Goal: Information Seeking & Learning: Learn about a topic

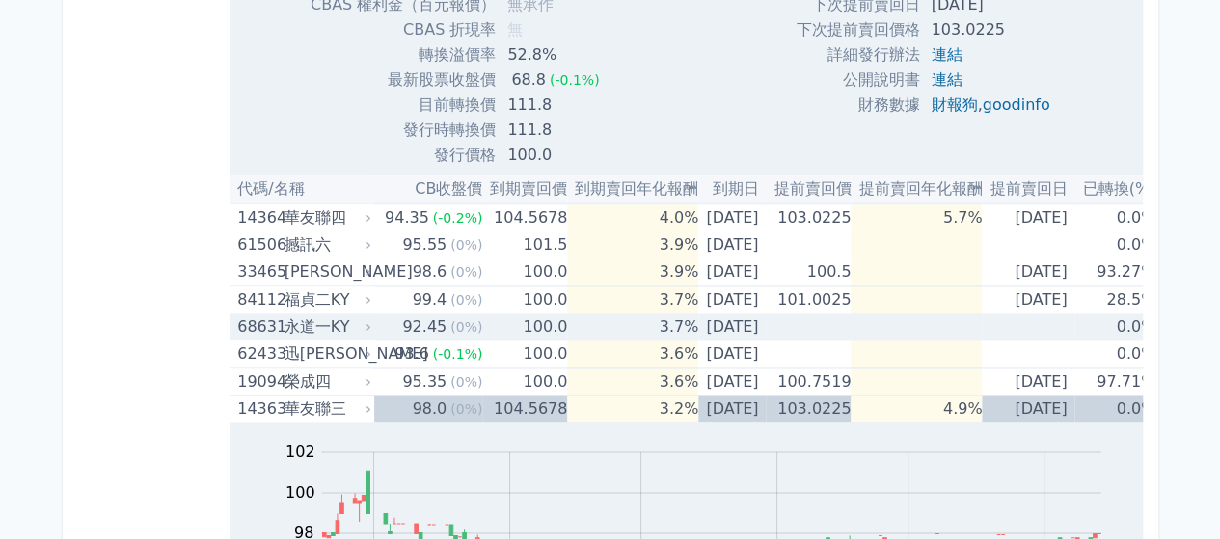
scroll to position [1350, 0]
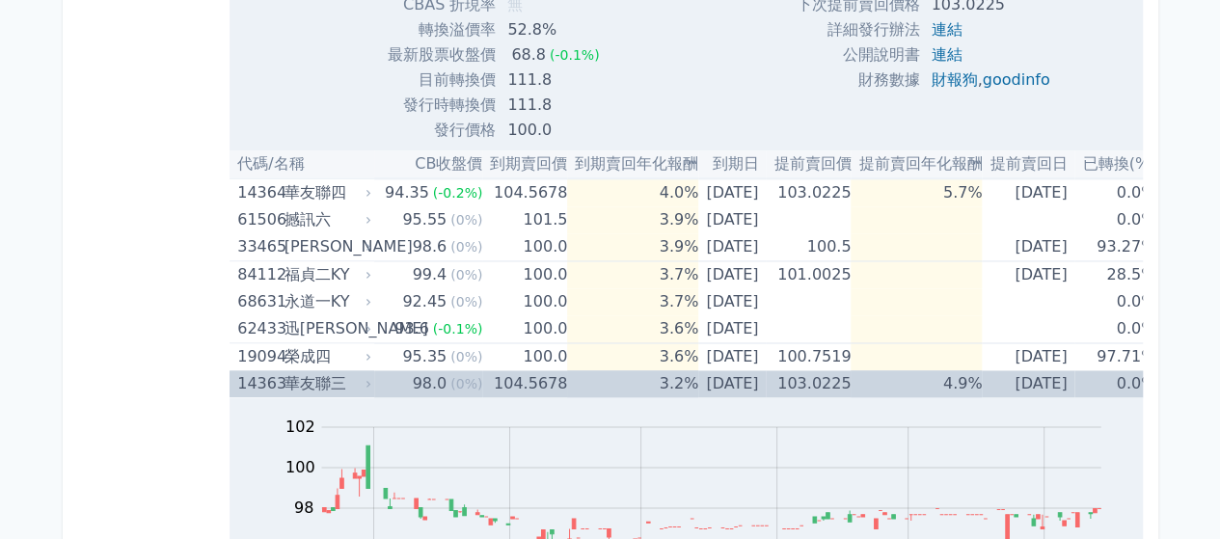
click at [698, 378] on td "[DATE]" at bounding box center [732, 383] width 68 height 27
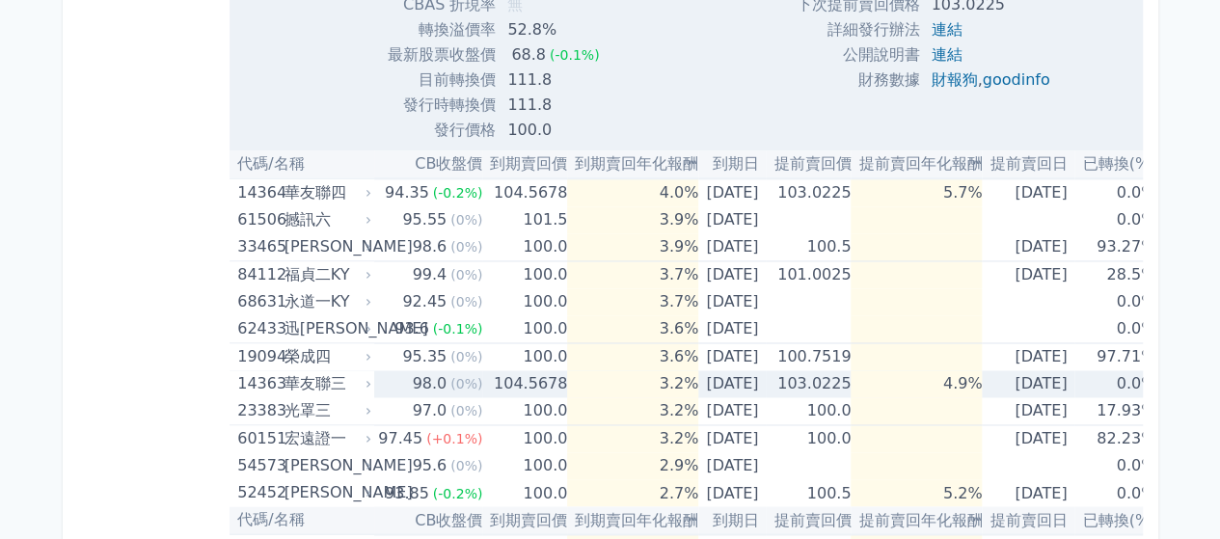
click at [737, 378] on td "[DATE]" at bounding box center [732, 383] width 68 height 27
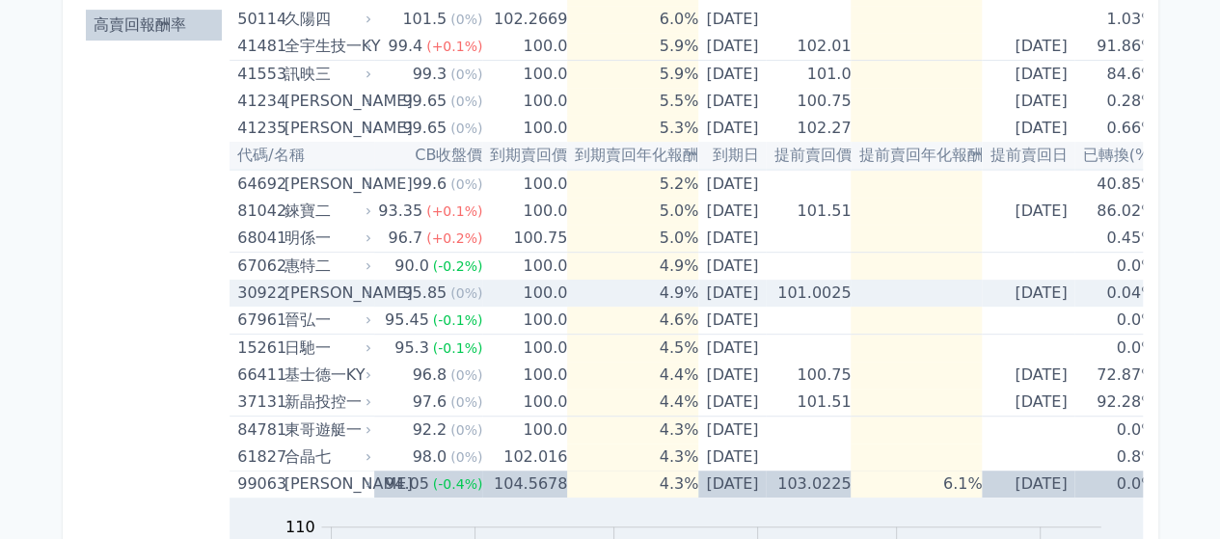
scroll to position [0, 0]
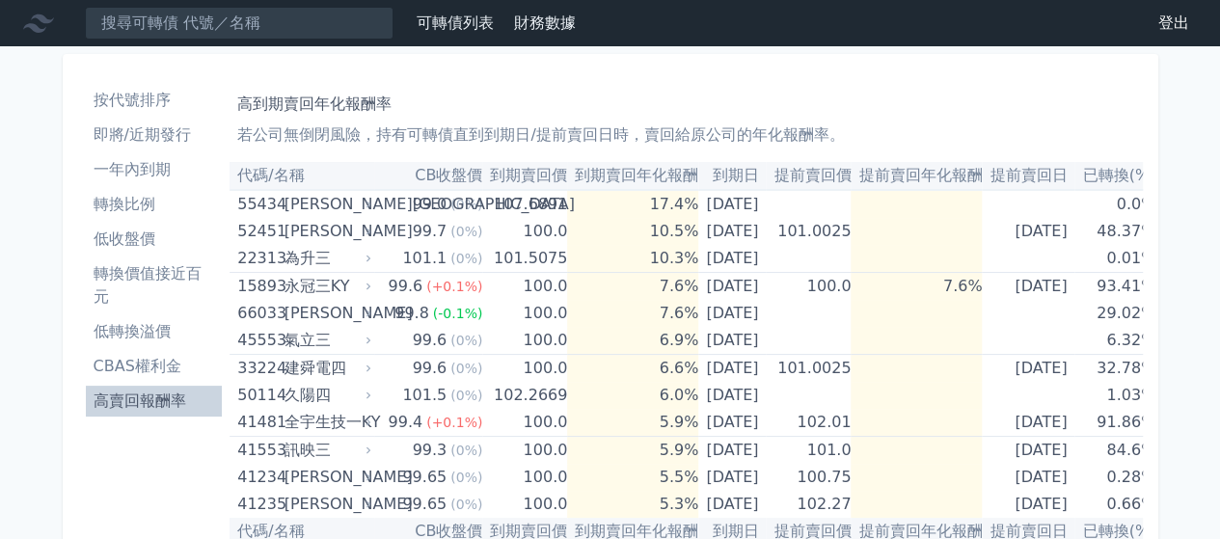
click at [154, 95] on li "按代號排序" at bounding box center [154, 100] width 137 height 23
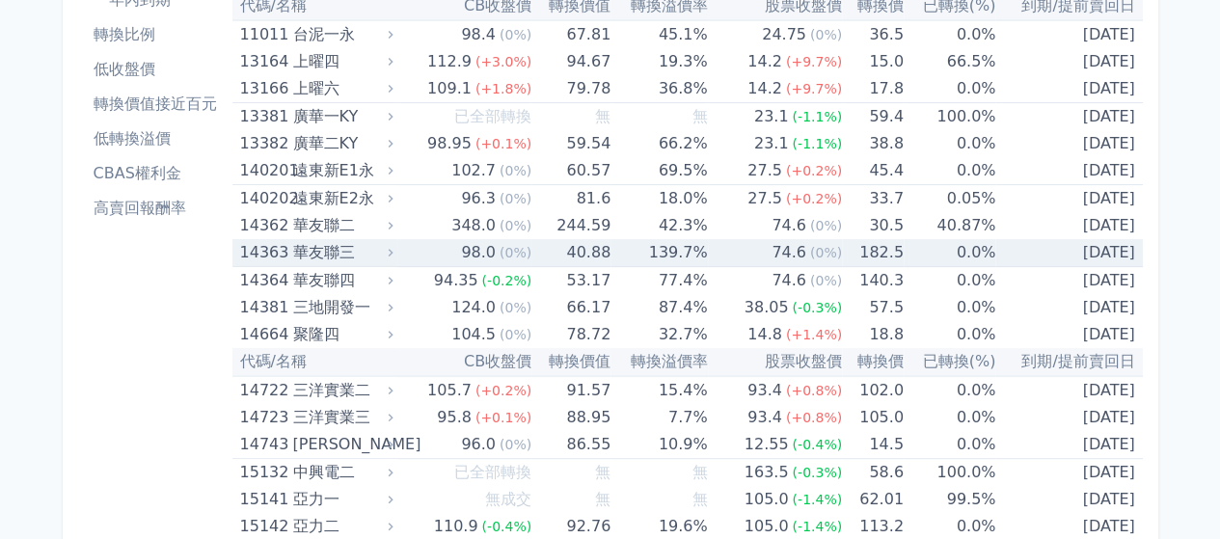
scroll to position [289, 0]
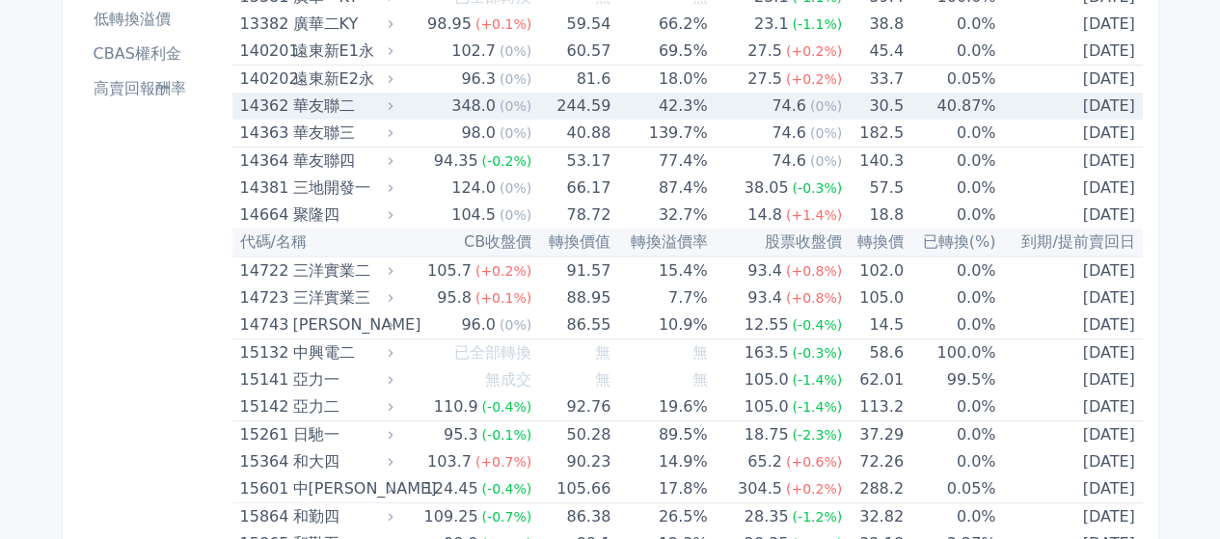
click at [309, 97] on div "華友聯二" at bounding box center [340, 106] width 96 height 27
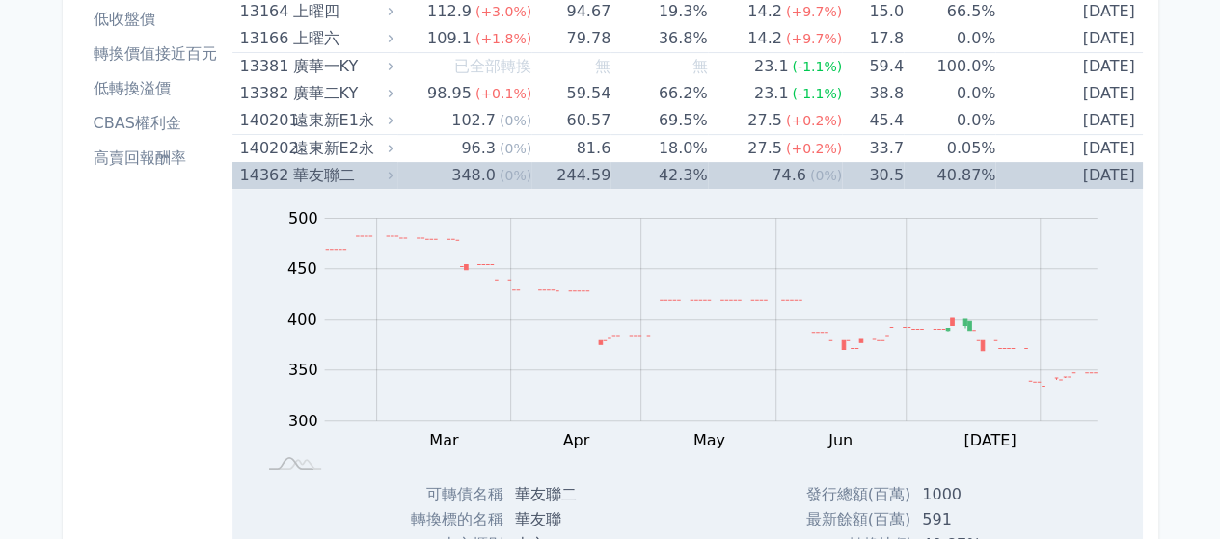
scroll to position [193, 0]
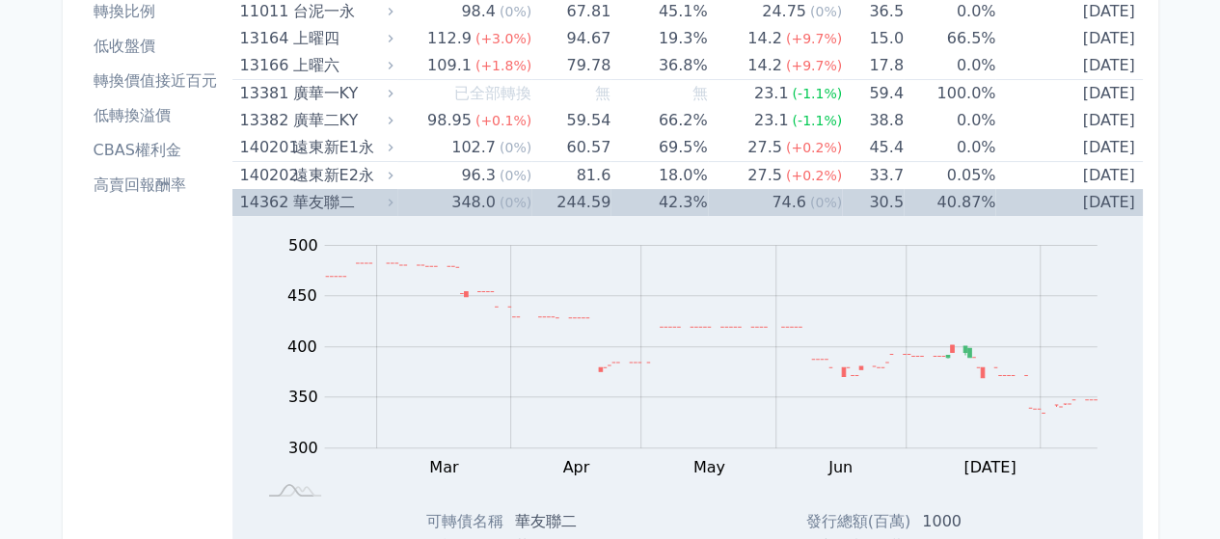
click at [295, 197] on div "華友聯二" at bounding box center [340, 202] width 96 height 27
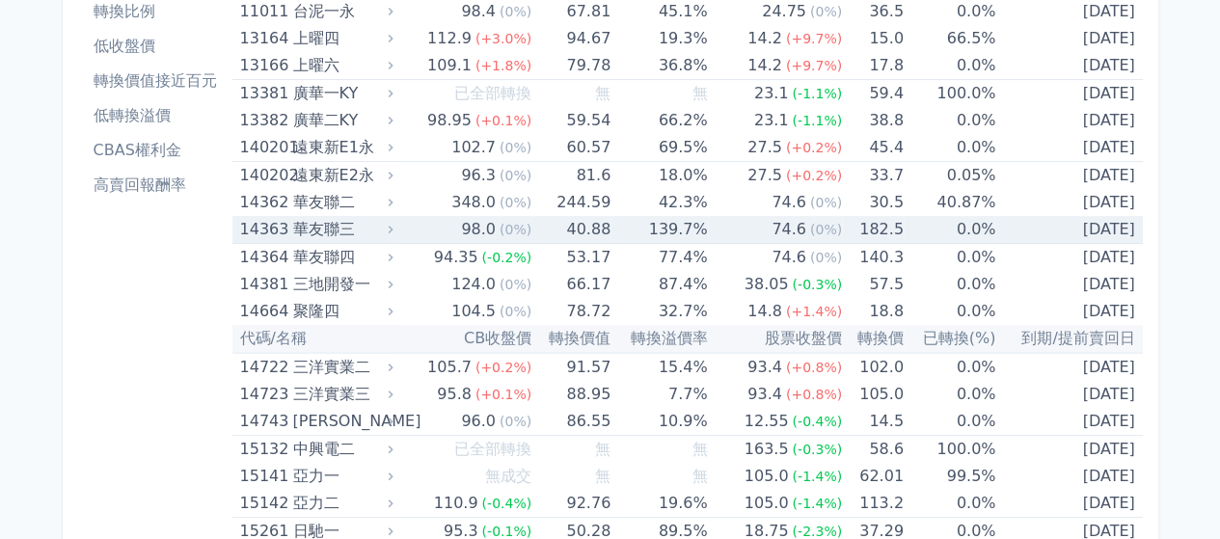
click at [384, 231] on div "華友聯三" at bounding box center [340, 229] width 96 height 27
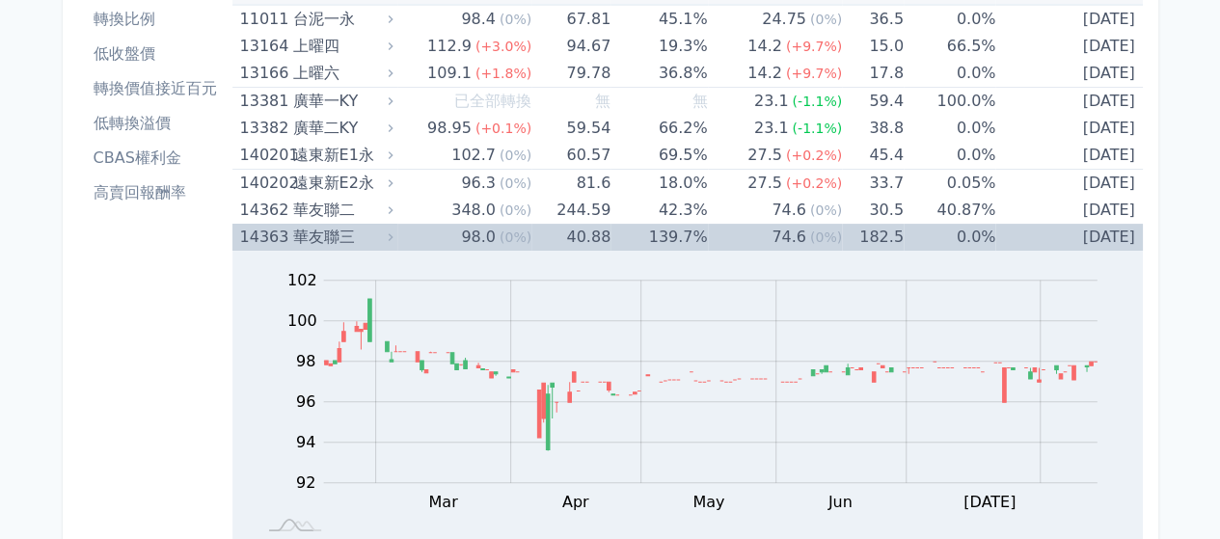
scroll to position [96, 0]
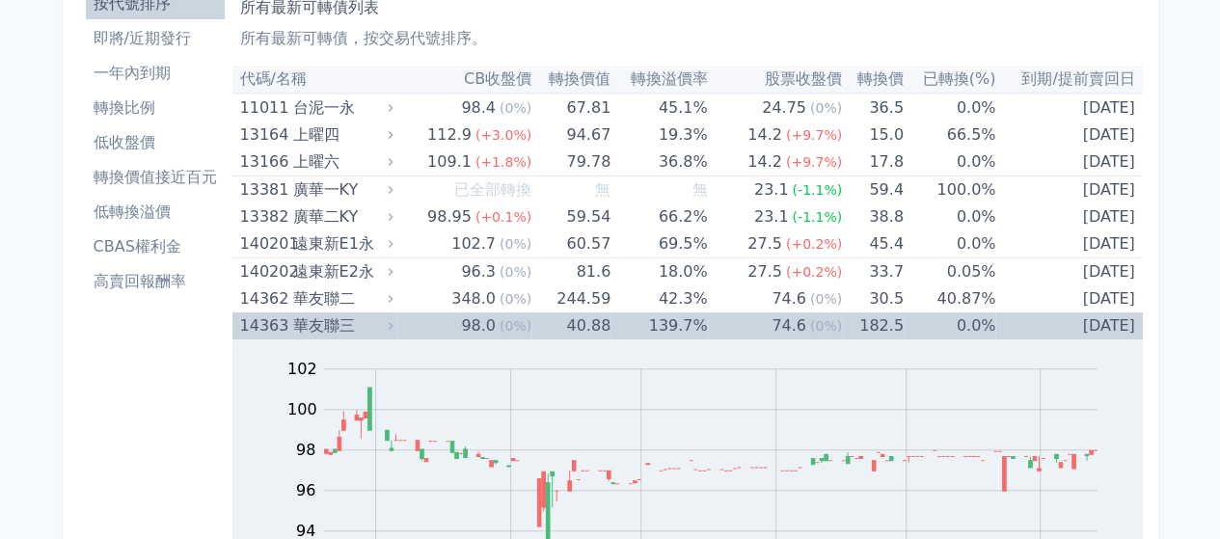
click at [341, 317] on div "華友聯三" at bounding box center [340, 326] width 96 height 27
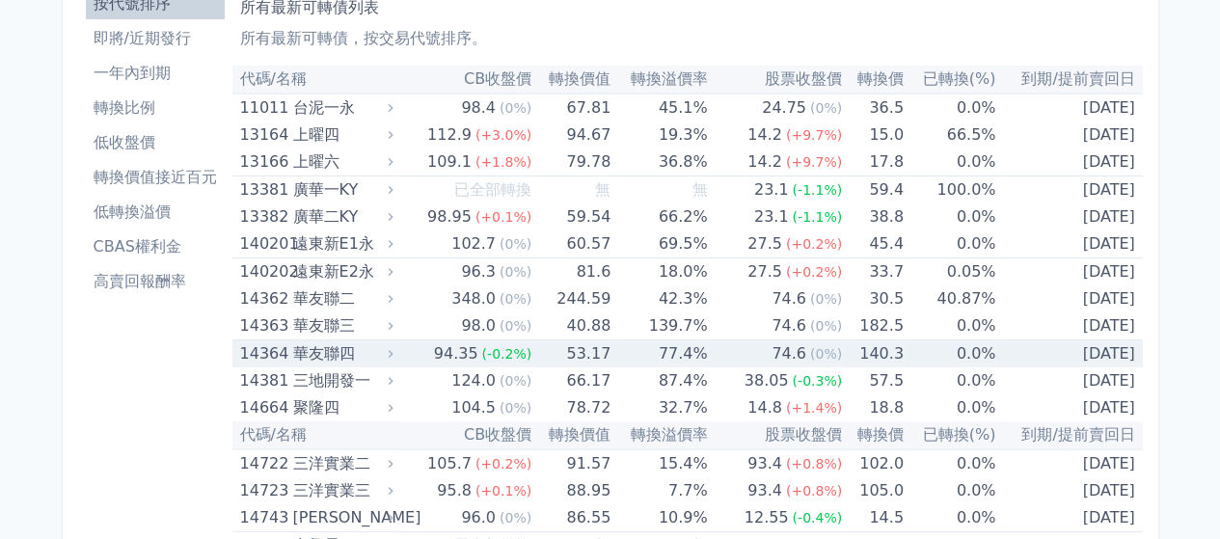
click at [357, 348] on div "華友聯四" at bounding box center [340, 354] width 96 height 27
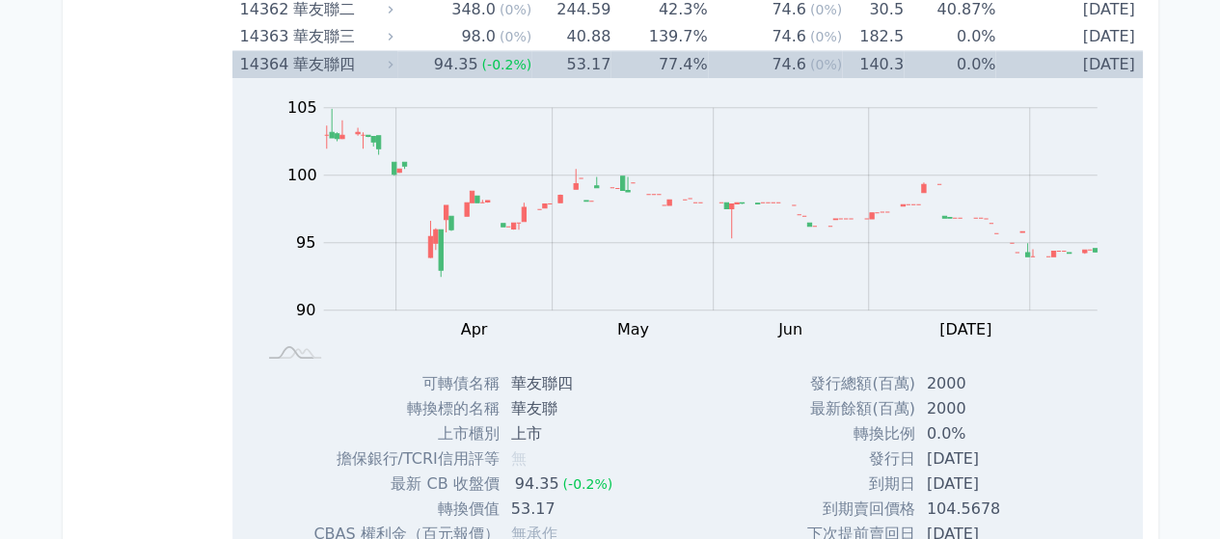
scroll to position [289, 0]
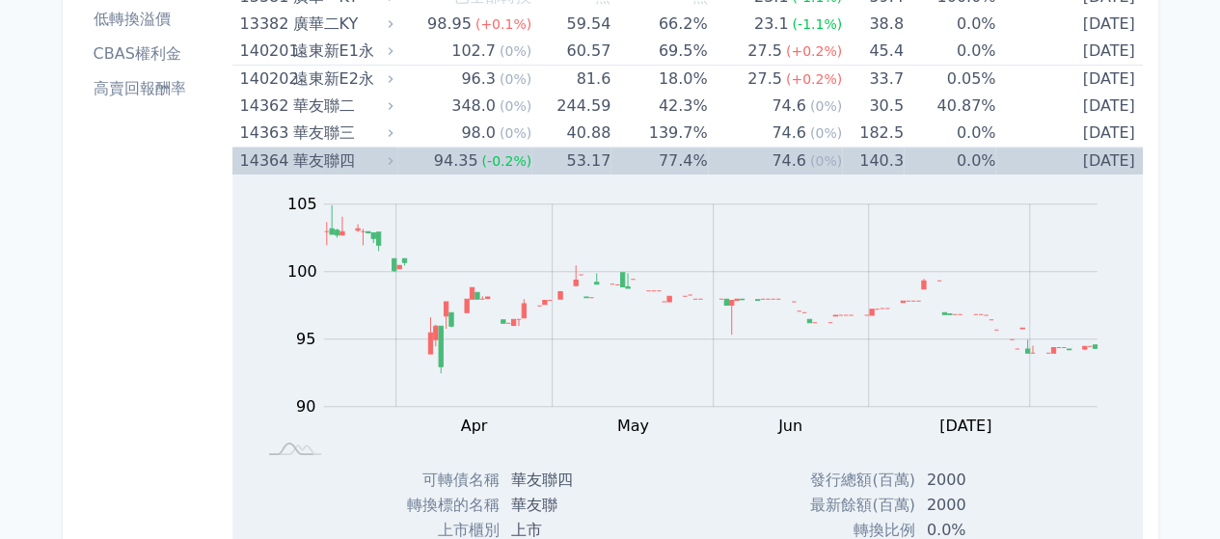
click at [340, 166] on div "華友聯四" at bounding box center [340, 161] width 96 height 27
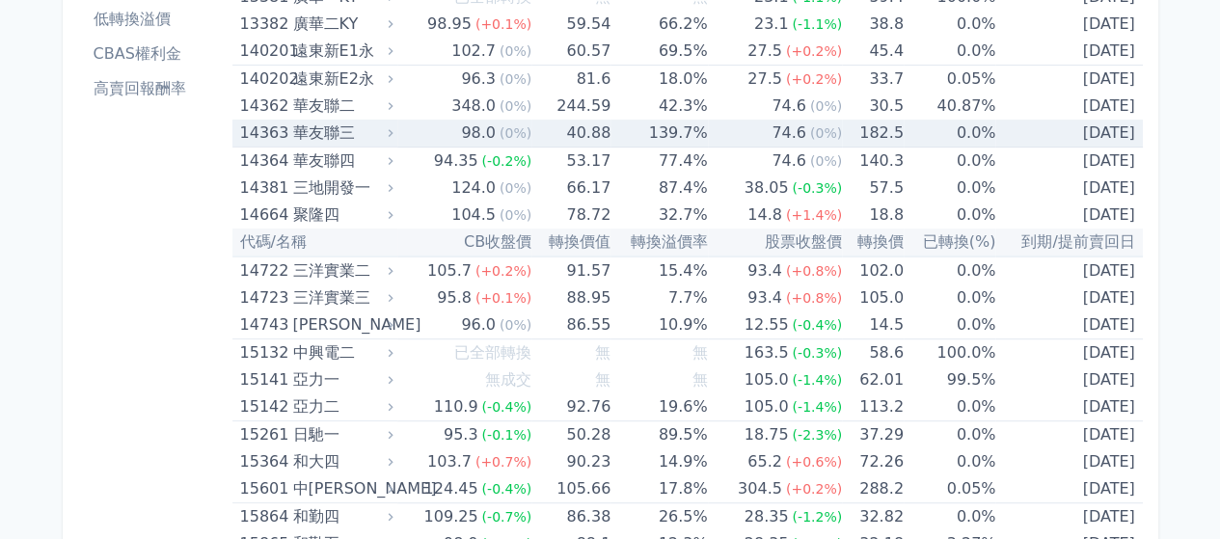
click at [340, 130] on div "華友聯三" at bounding box center [340, 133] width 96 height 27
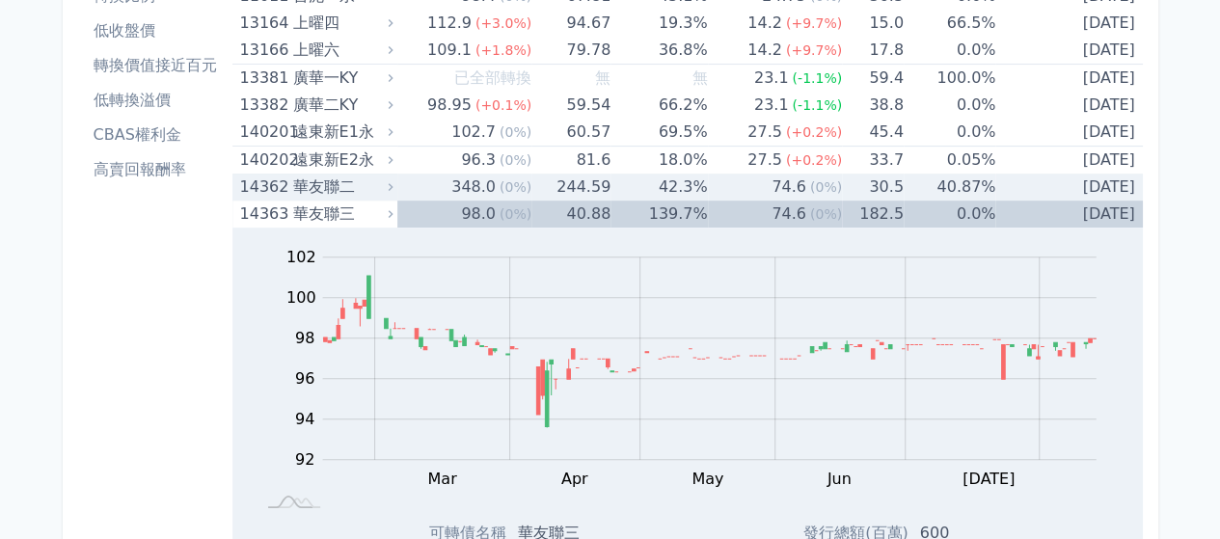
scroll to position [193, 0]
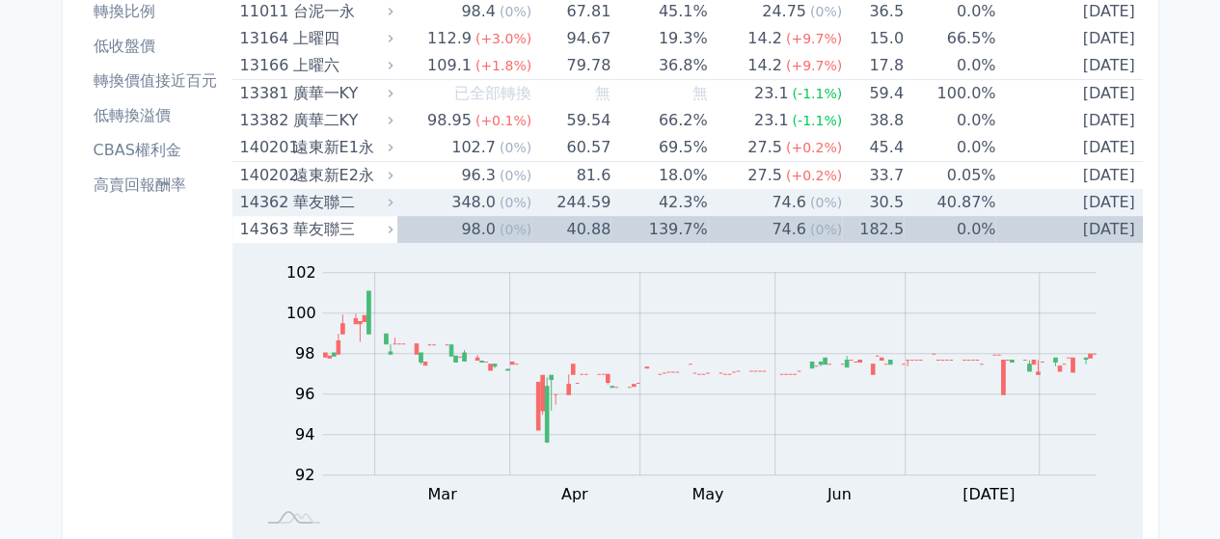
click at [340, 200] on div "華友聯二" at bounding box center [340, 202] width 96 height 27
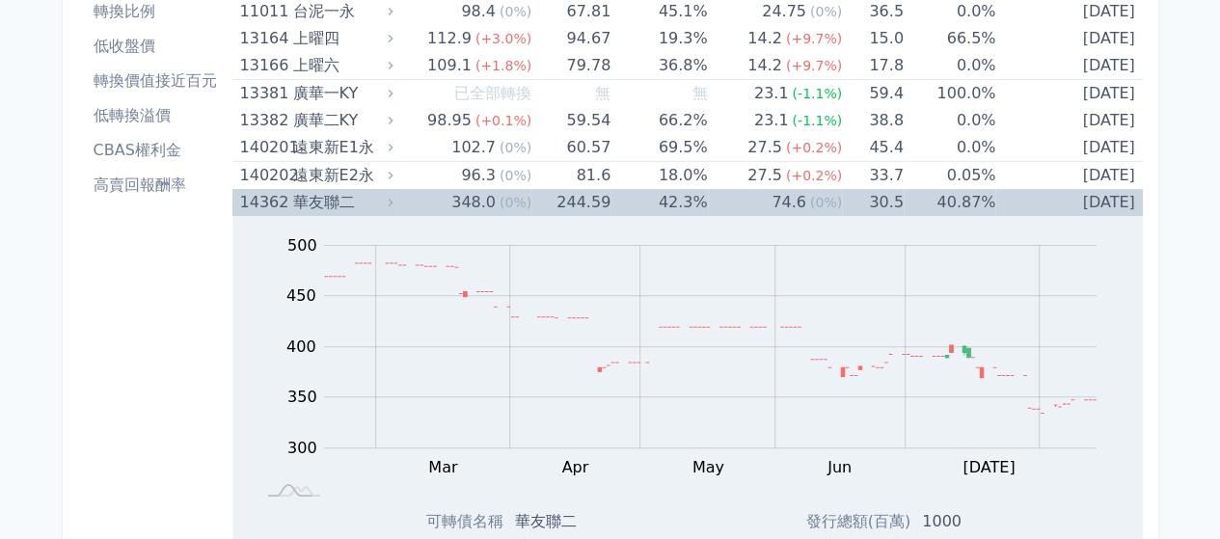
click at [346, 197] on div "華友聯二" at bounding box center [340, 202] width 96 height 27
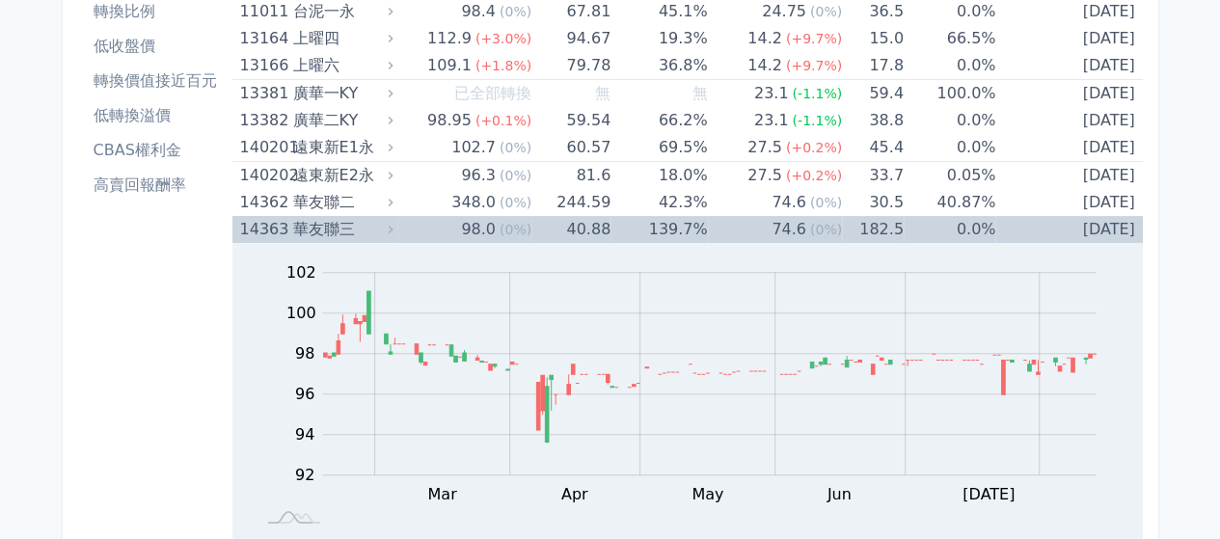
click at [345, 231] on div "華友聯三" at bounding box center [340, 229] width 96 height 27
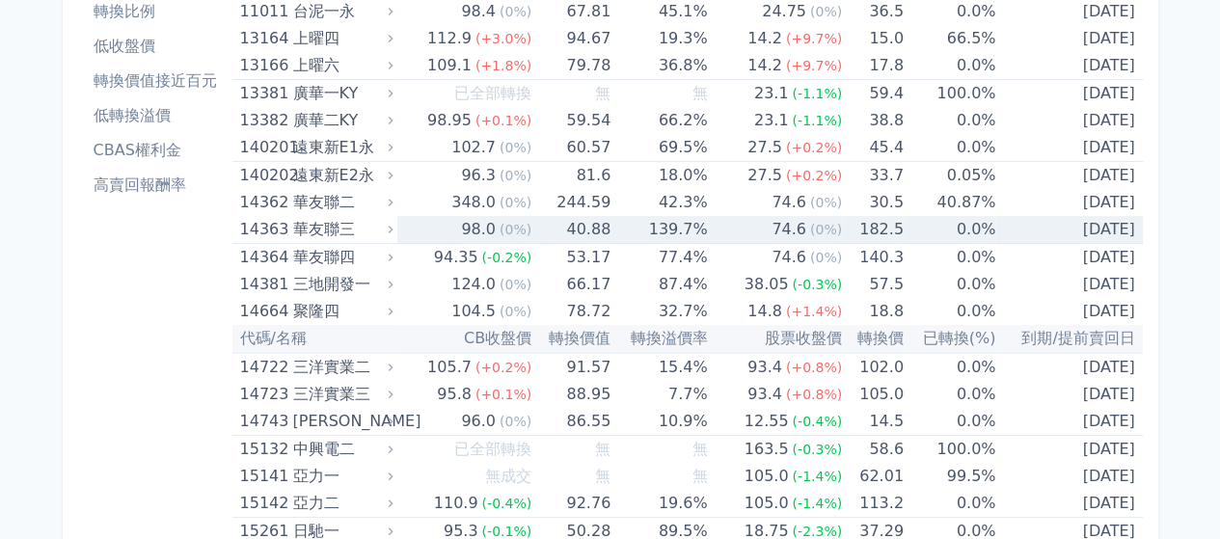
click at [345, 231] on div "華友聯三" at bounding box center [340, 229] width 96 height 27
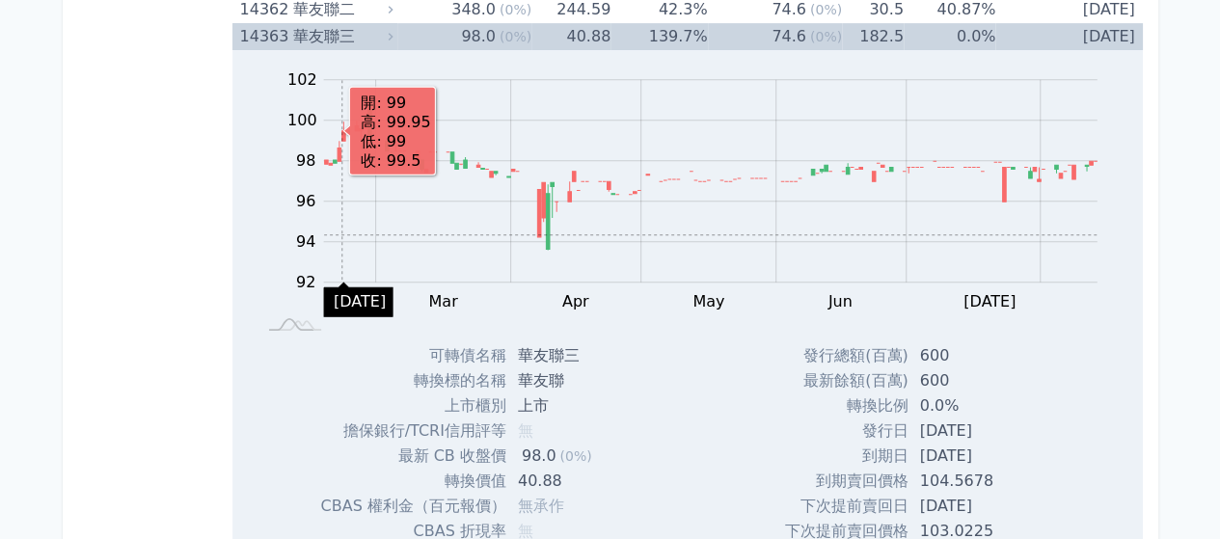
scroll to position [289, 0]
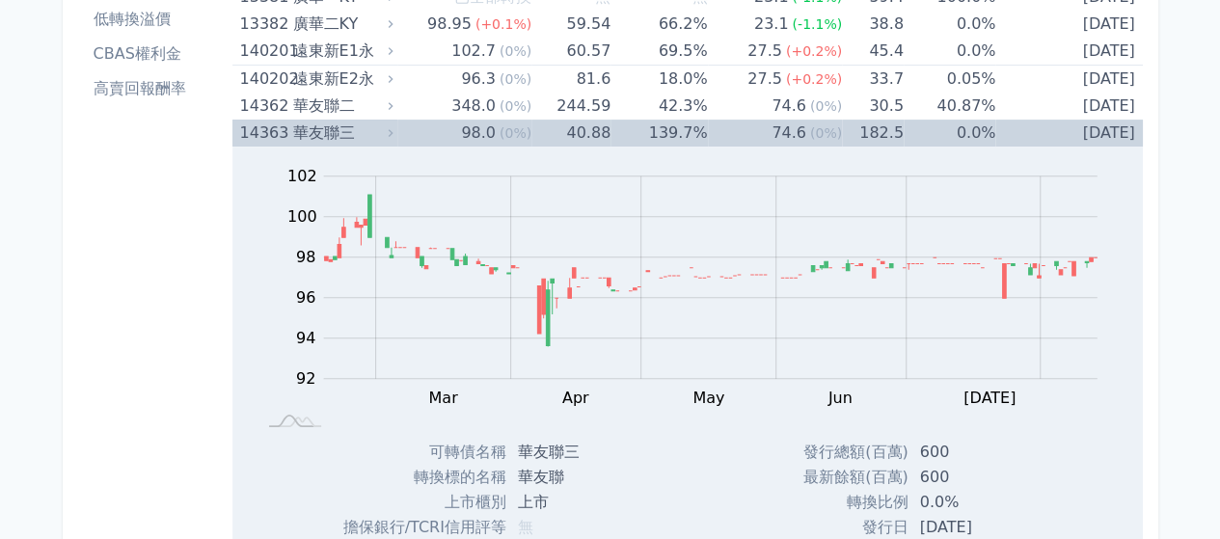
click at [328, 135] on div "華友聯三" at bounding box center [340, 133] width 96 height 27
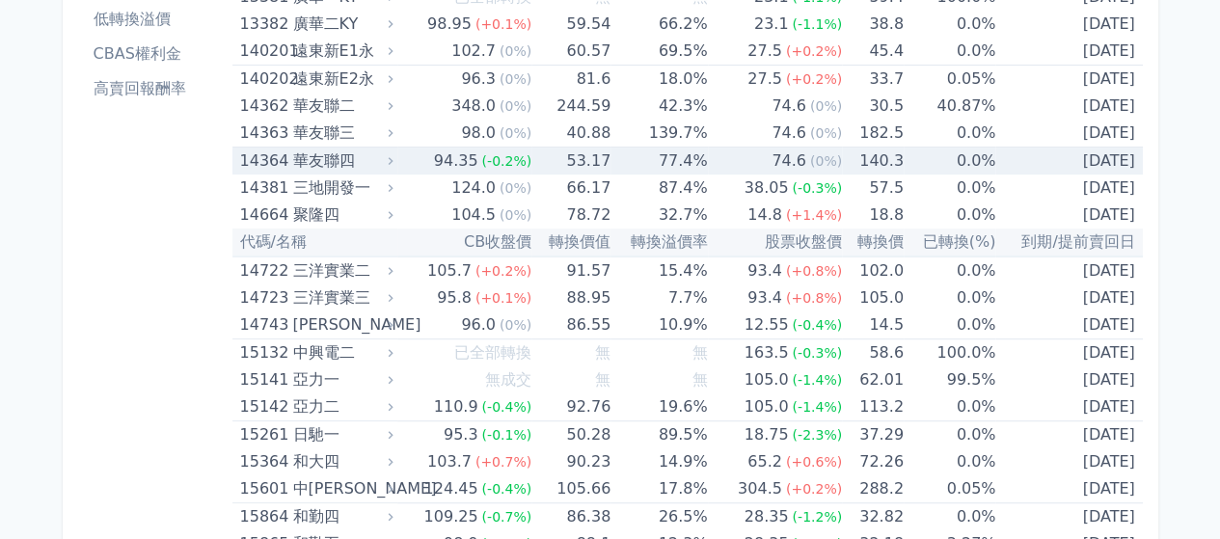
click at [327, 157] on div "華友聯四" at bounding box center [340, 161] width 96 height 27
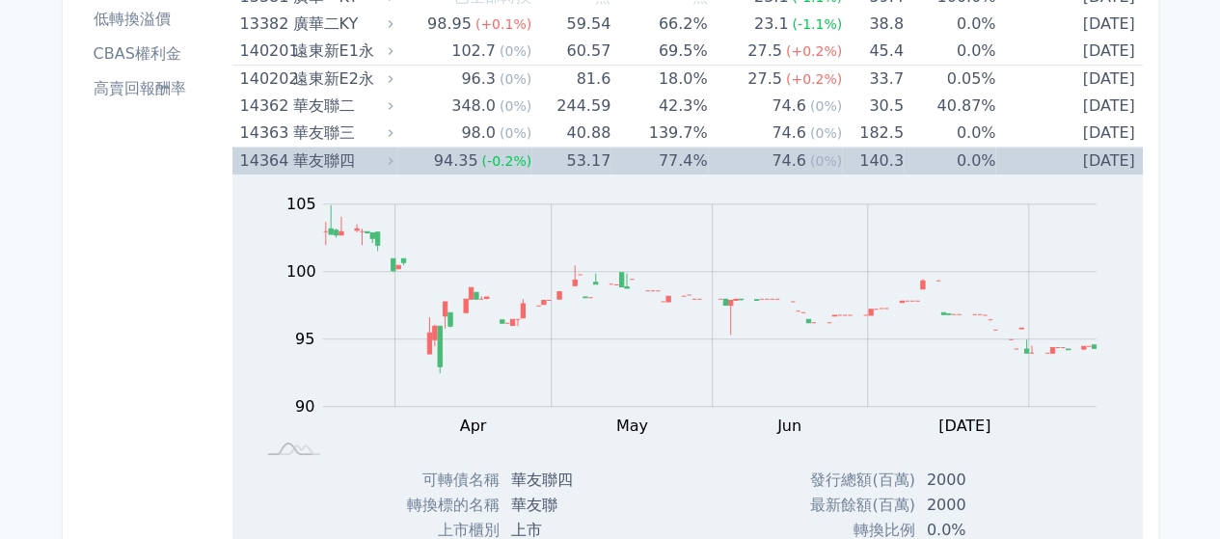
click at [330, 154] on div "華友聯四" at bounding box center [340, 161] width 96 height 27
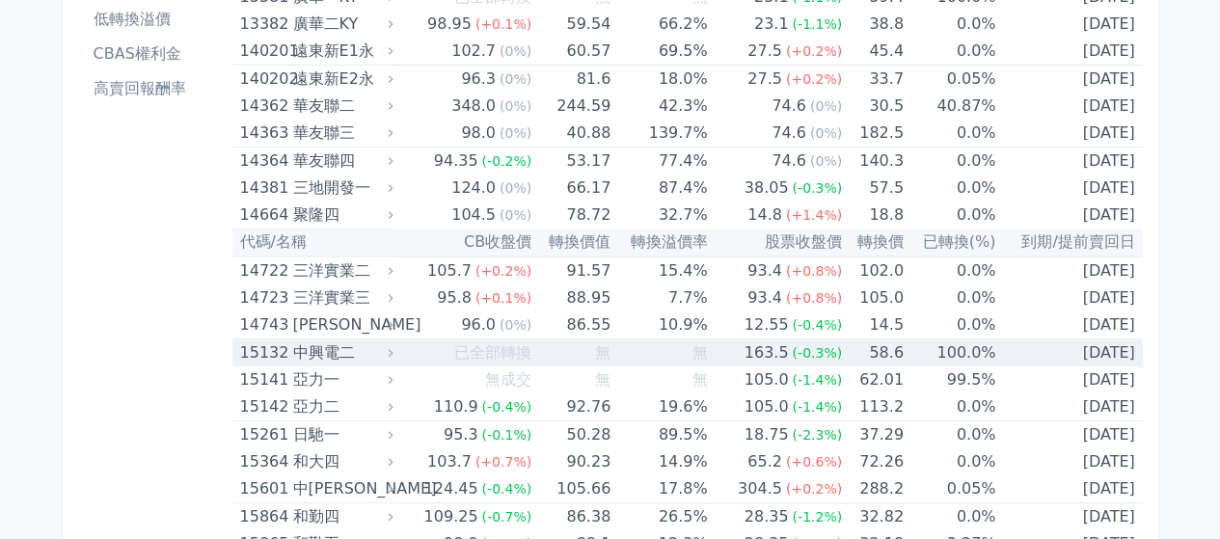
scroll to position [193, 0]
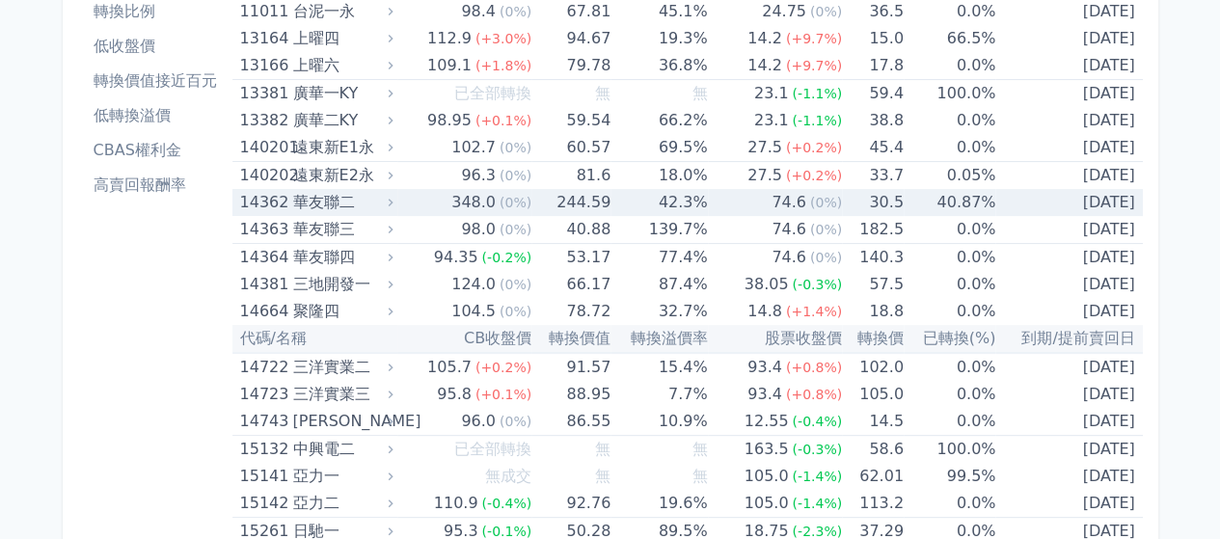
click at [552, 201] on td "244.59" at bounding box center [570, 202] width 79 height 27
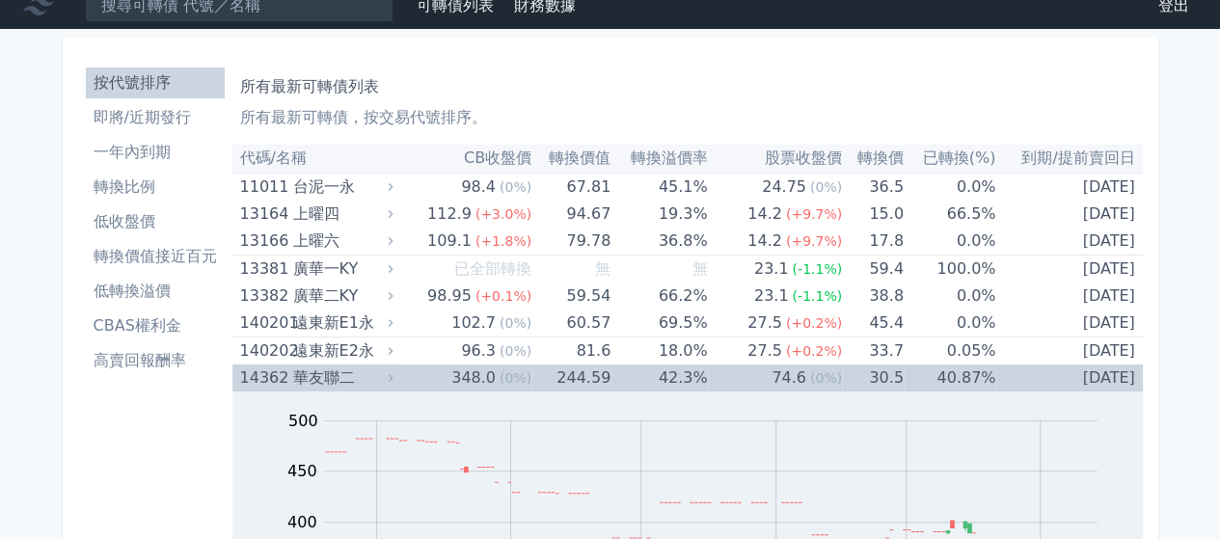
scroll to position [0, 0]
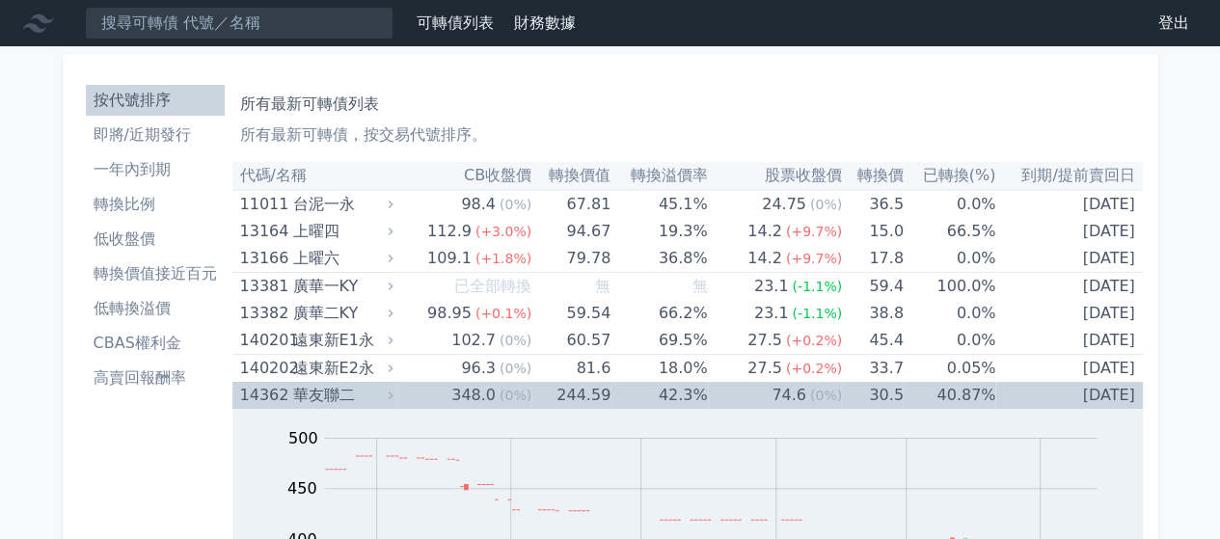
click at [518, 394] on span "(0%)" at bounding box center [516, 395] width 32 height 15
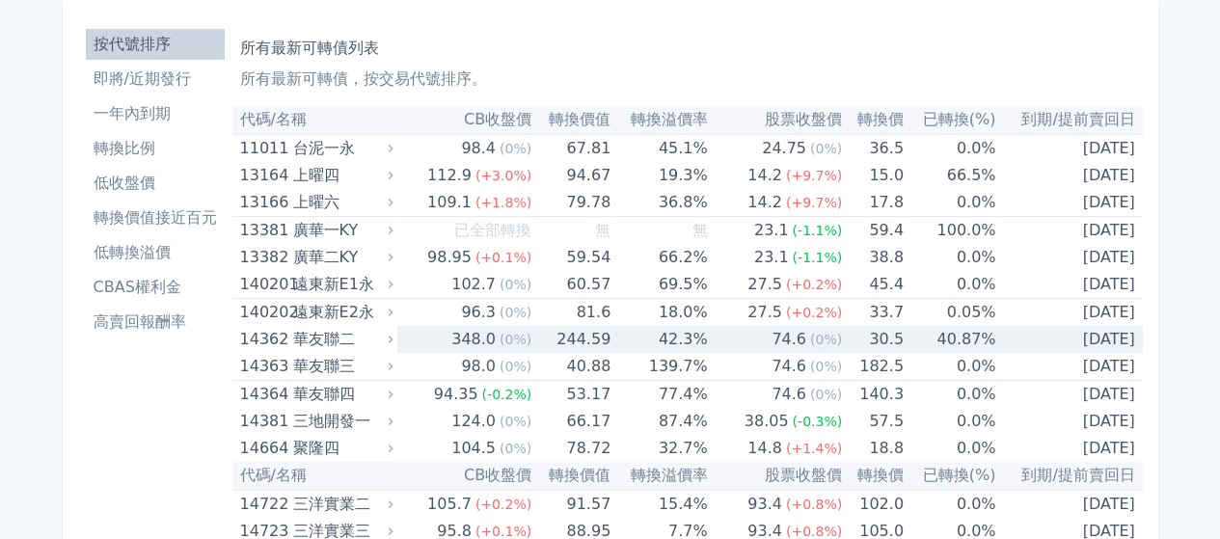
scroll to position [96, 0]
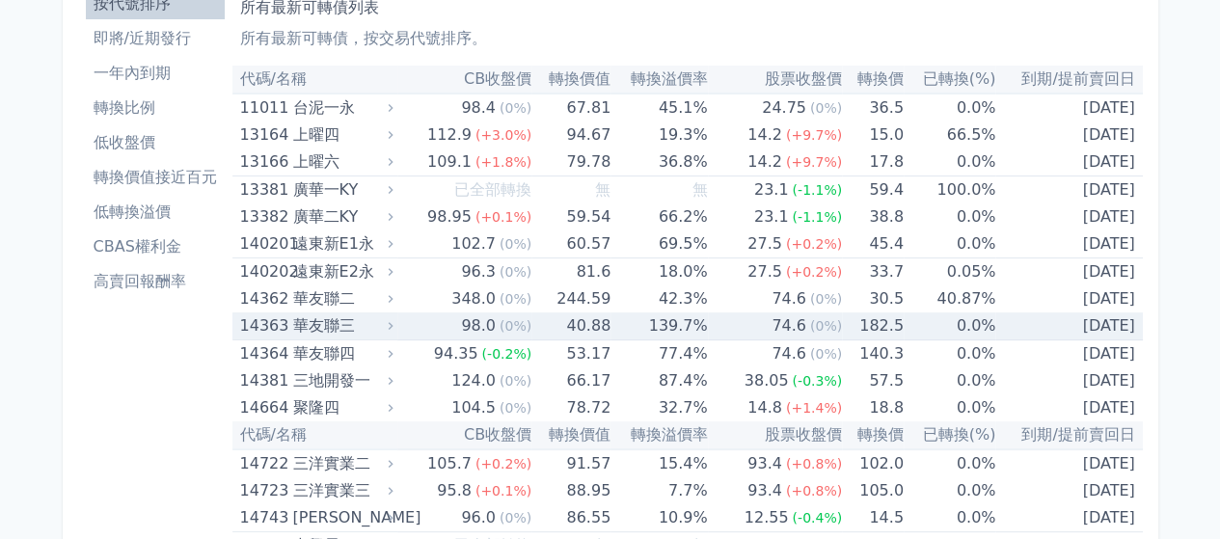
click at [515, 319] on span "(0%)" at bounding box center [516, 325] width 32 height 15
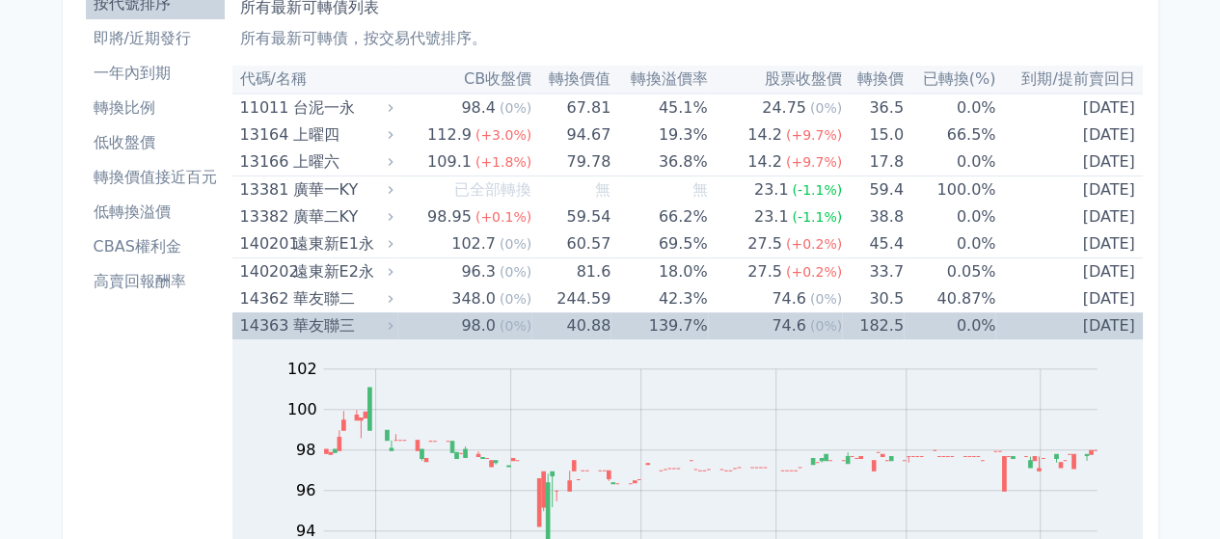
click at [494, 321] on div "98.0" at bounding box center [478, 326] width 42 height 27
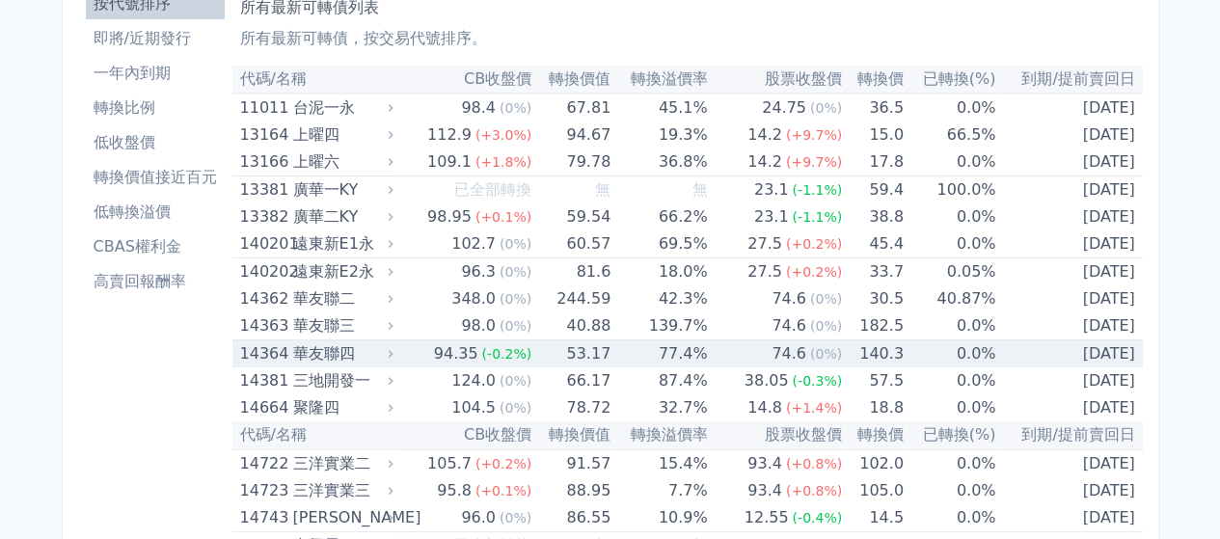
click at [496, 352] on span "(-0.2%)" at bounding box center [506, 353] width 50 height 15
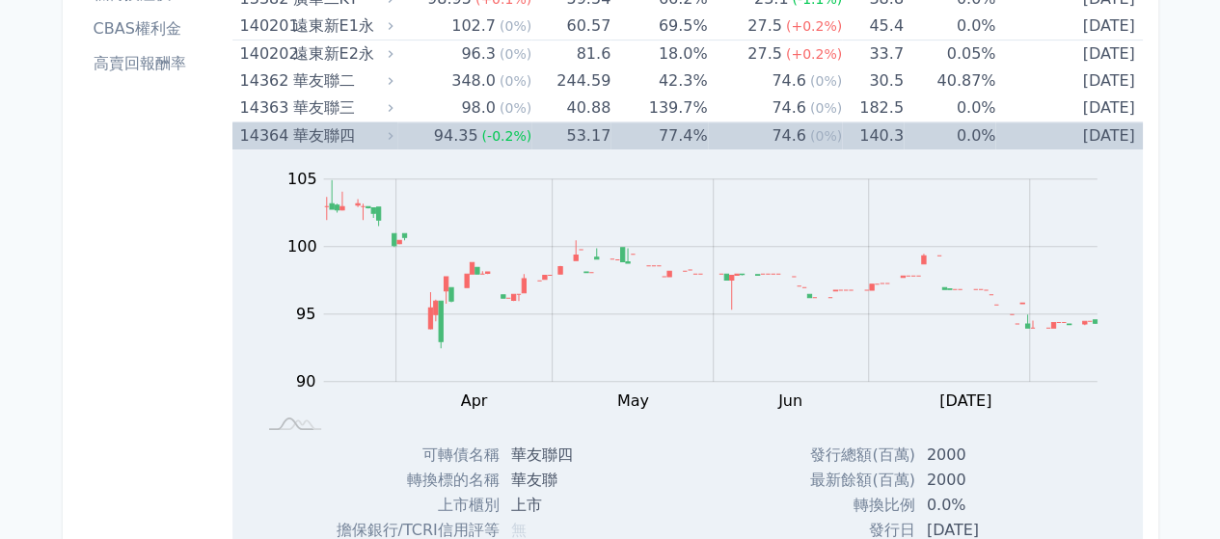
scroll to position [193, 0]
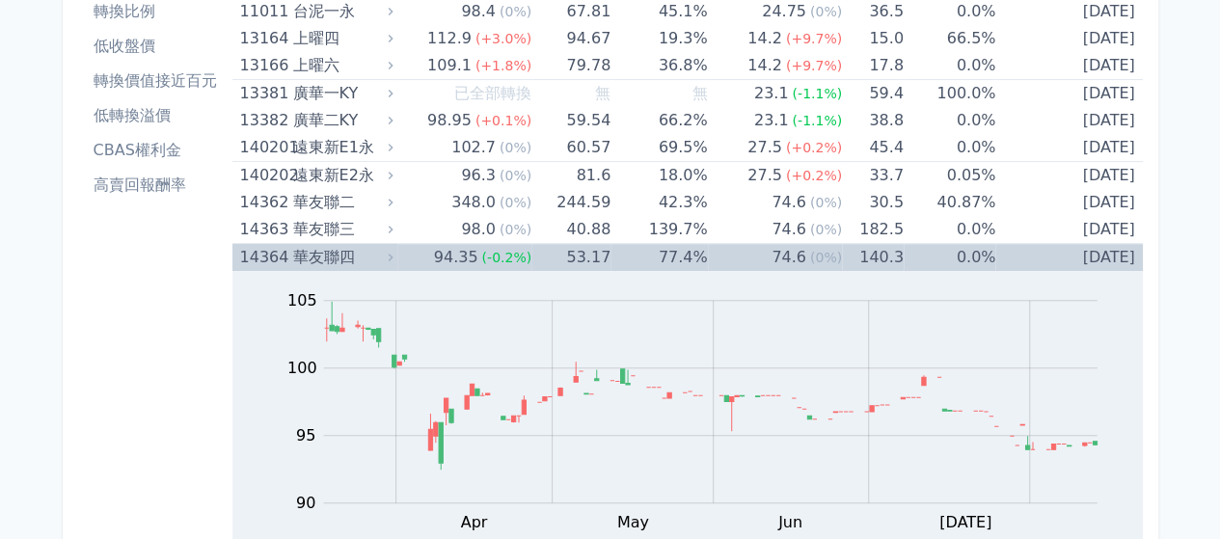
click at [504, 251] on span "(-0.2%)" at bounding box center [506, 257] width 50 height 15
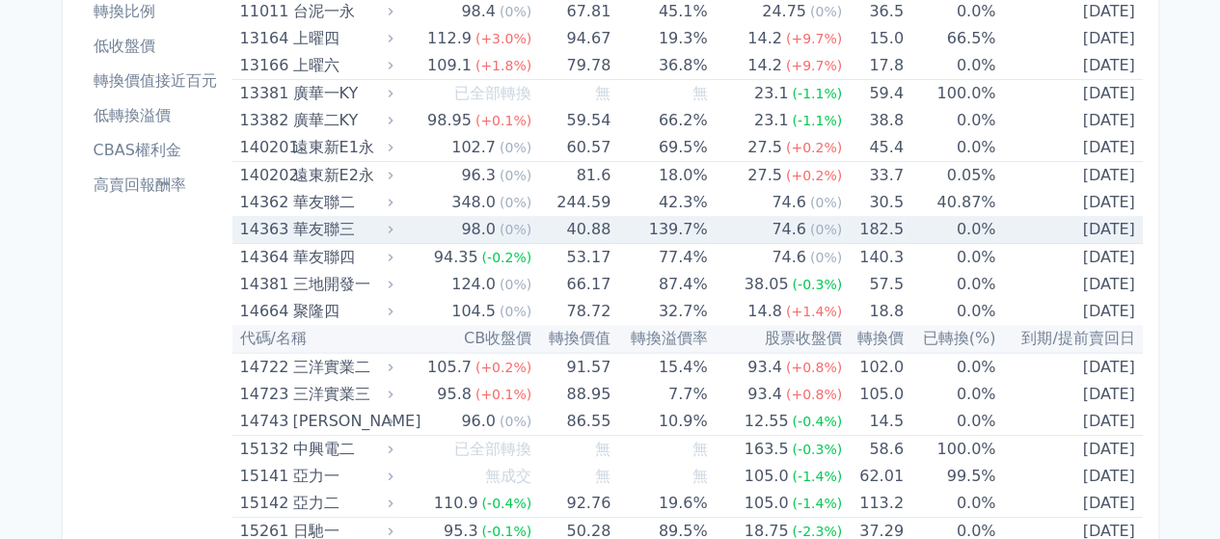
click at [523, 234] on span "(0%)" at bounding box center [516, 229] width 32 height 15
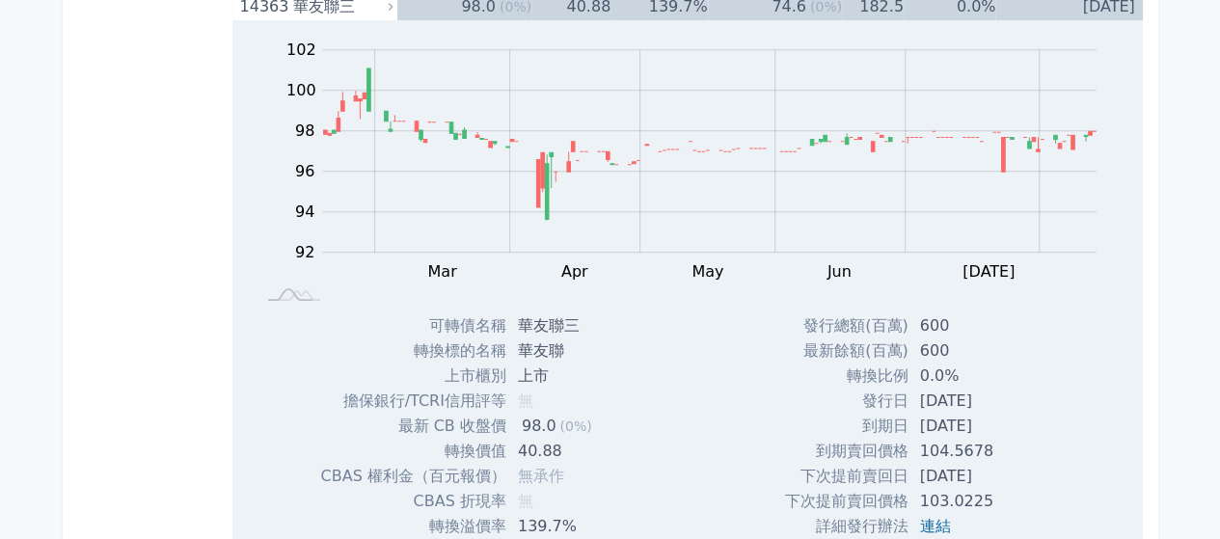
scroll to position [289, 0]
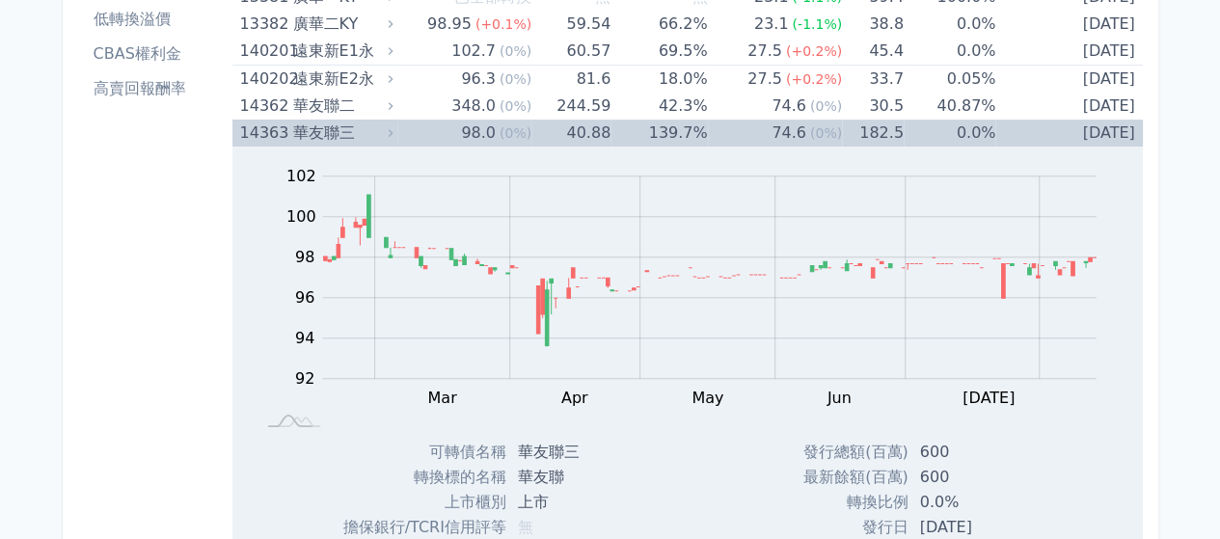
click at [635, 135] on td "139.7%" at bounding box center [659, 133] width 96 height 27
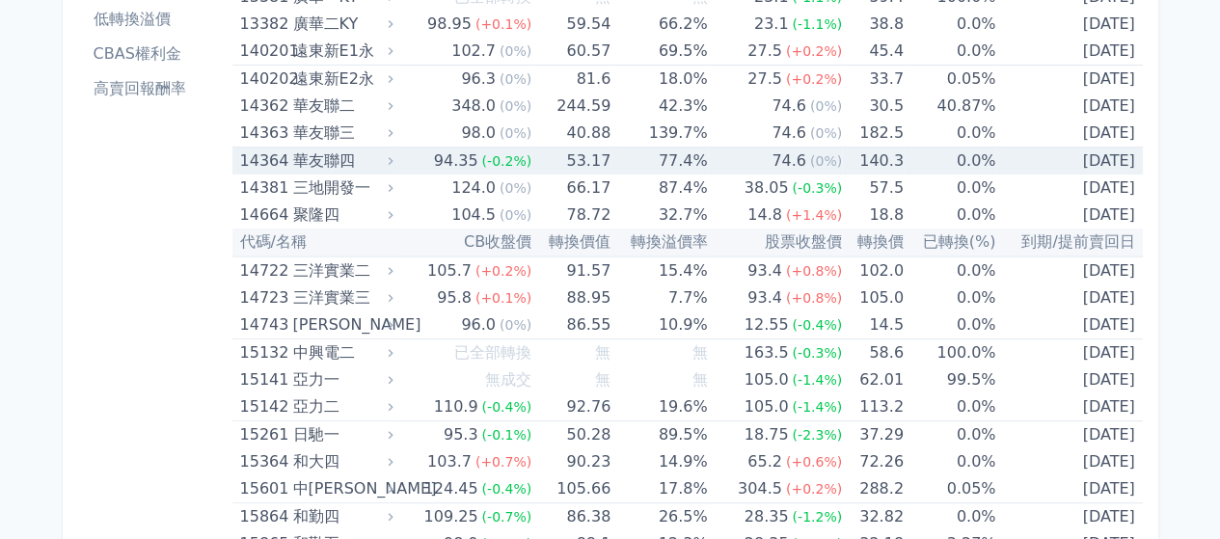
scroll to position [0, 0]
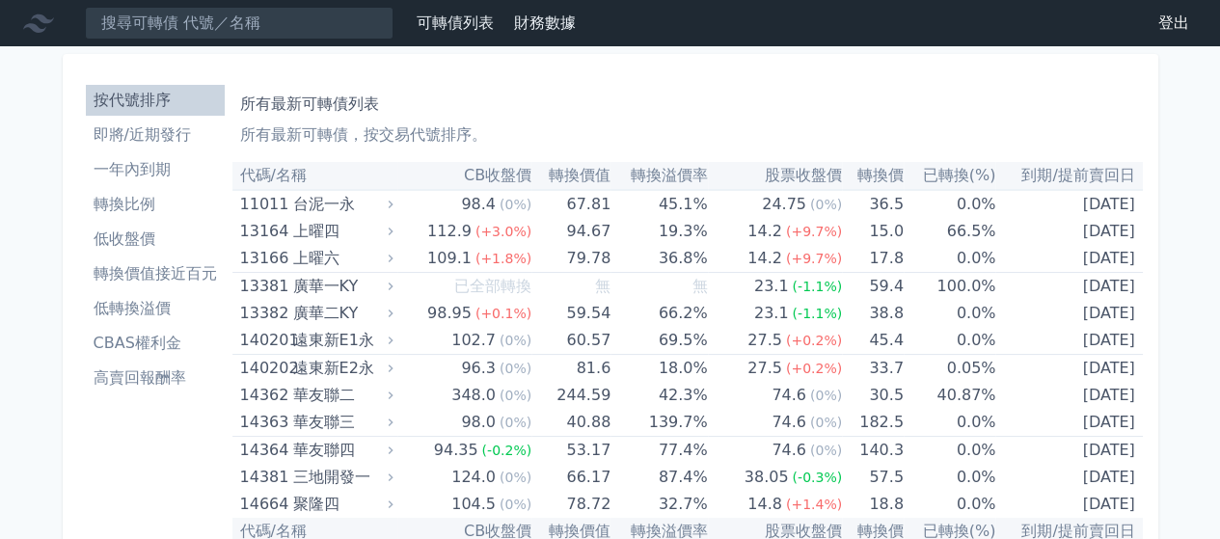
click at [149, 388] on li "高賣回報酬率" at bounding box center [155, 378] width 139 height 23
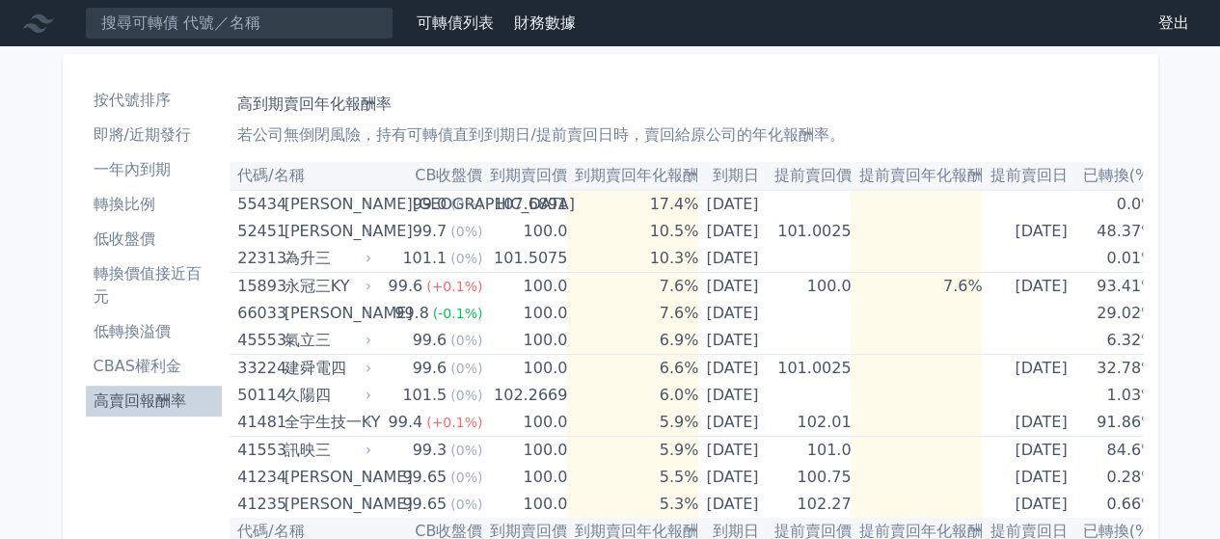
click at [159, 97] on li "按代號排序" at bounding box center [154, 100] width 137 height 23
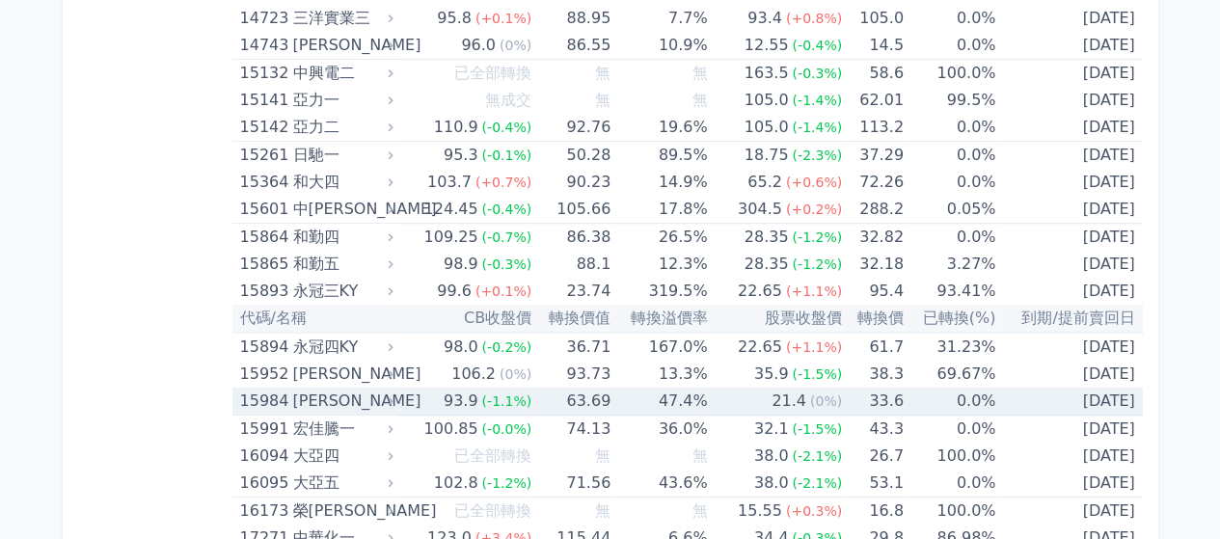
scroll to position [675, 0]
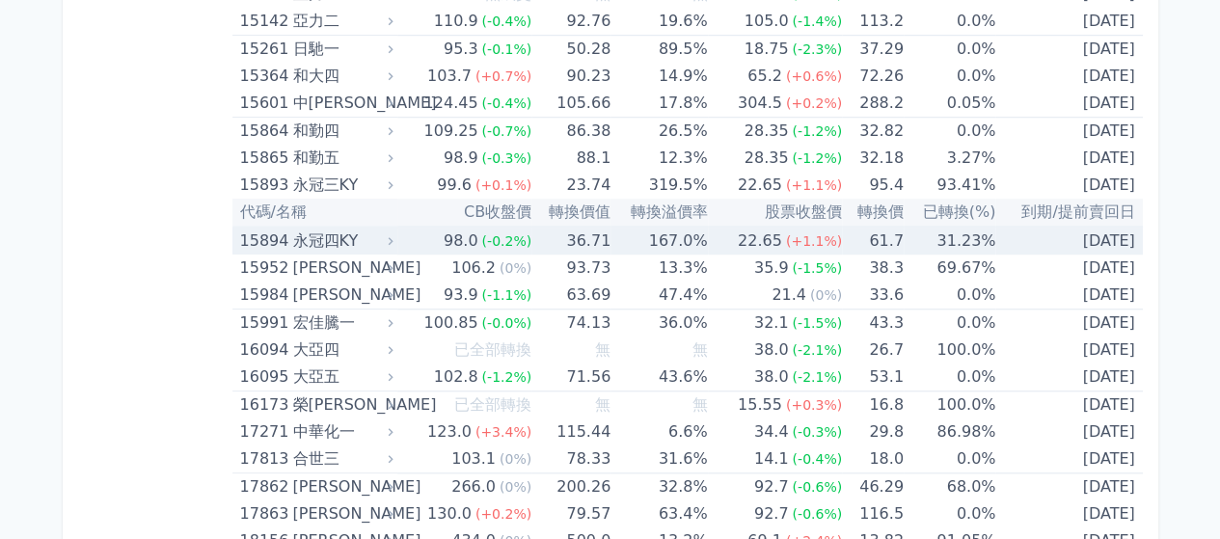
click at [308, 240] on div "永冠四KY" at bounding box center [340, 241] width 96 height 27
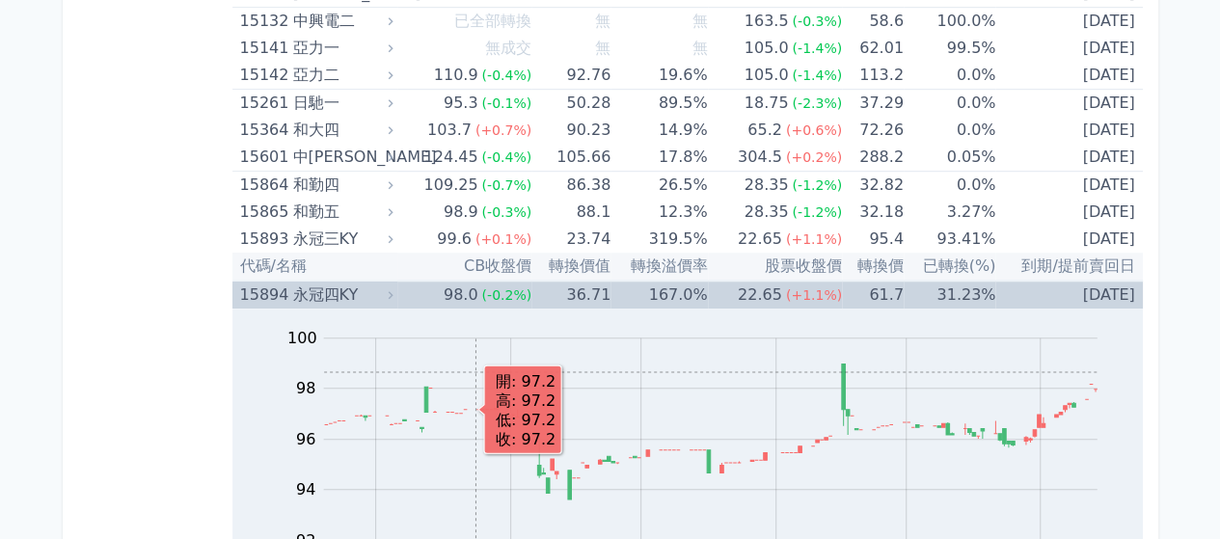
scroll to position [579, 0]
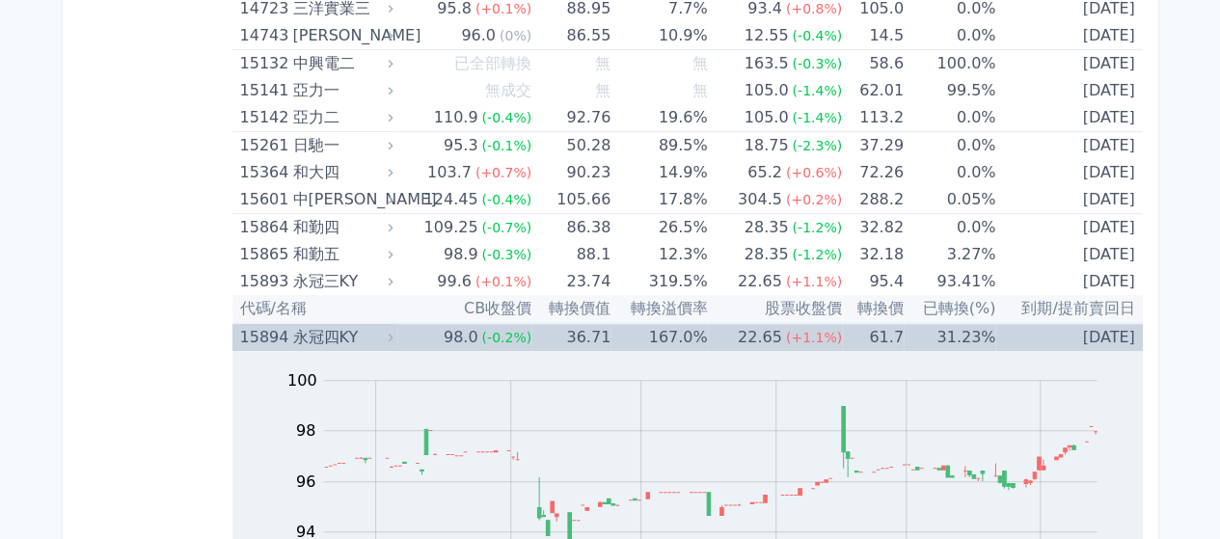
click at [305, 339] on div "永冠四KY" at bounding box center [340, 337] width 96 height 27
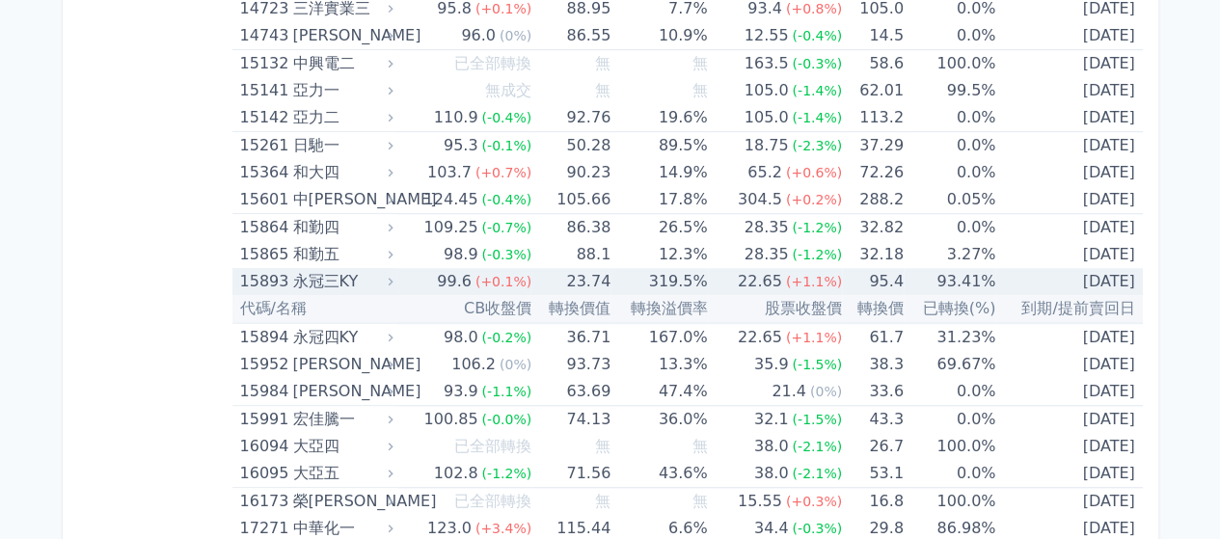
click at [464, 279] on div "99.6" at bounding box center [454, 281] width 42 height 27
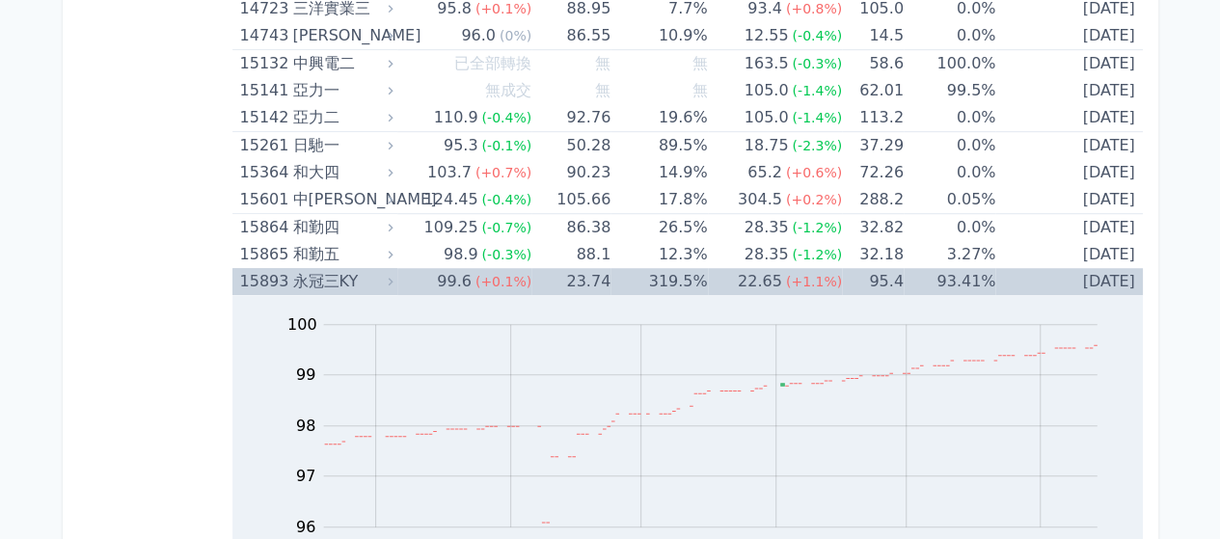
click at [465, 279] on div "99.6" at bounding box center [454, 281] width 42 height 27
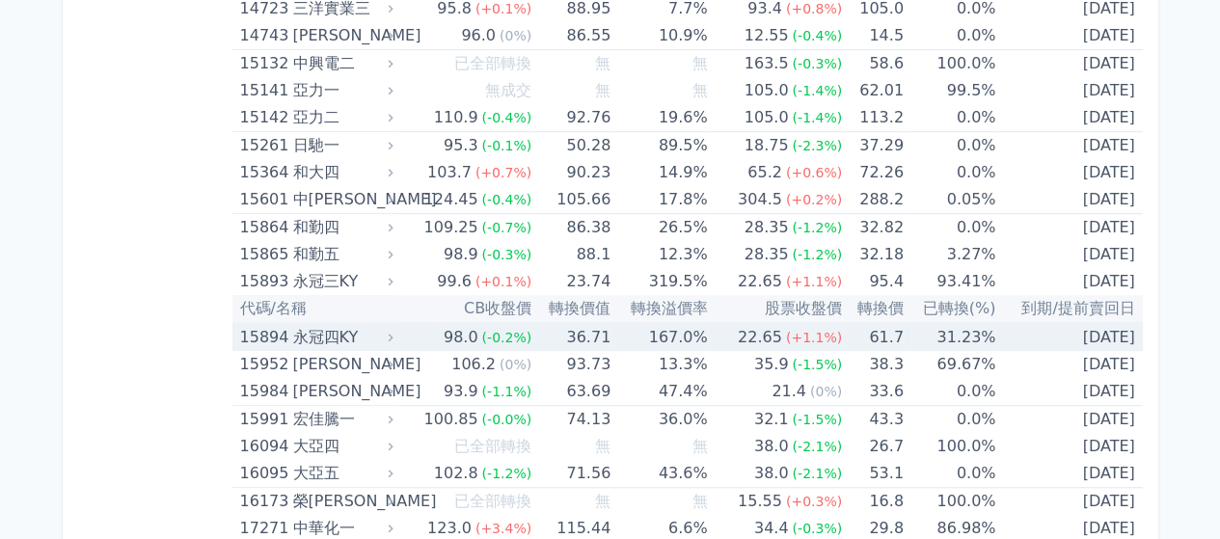
click at [339, 340] on div "永冠四KY" at bounding box center [340, 337] width 96 height 27
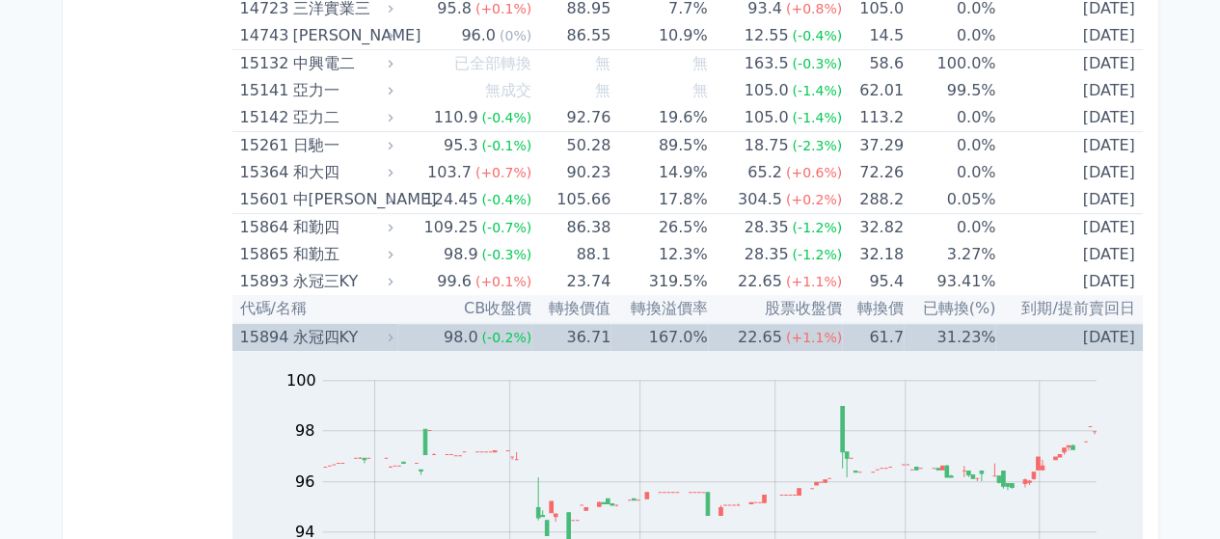
click at [339, 340] on div "永冠四KY" at bounding box center [340, 337] width 96 height 27
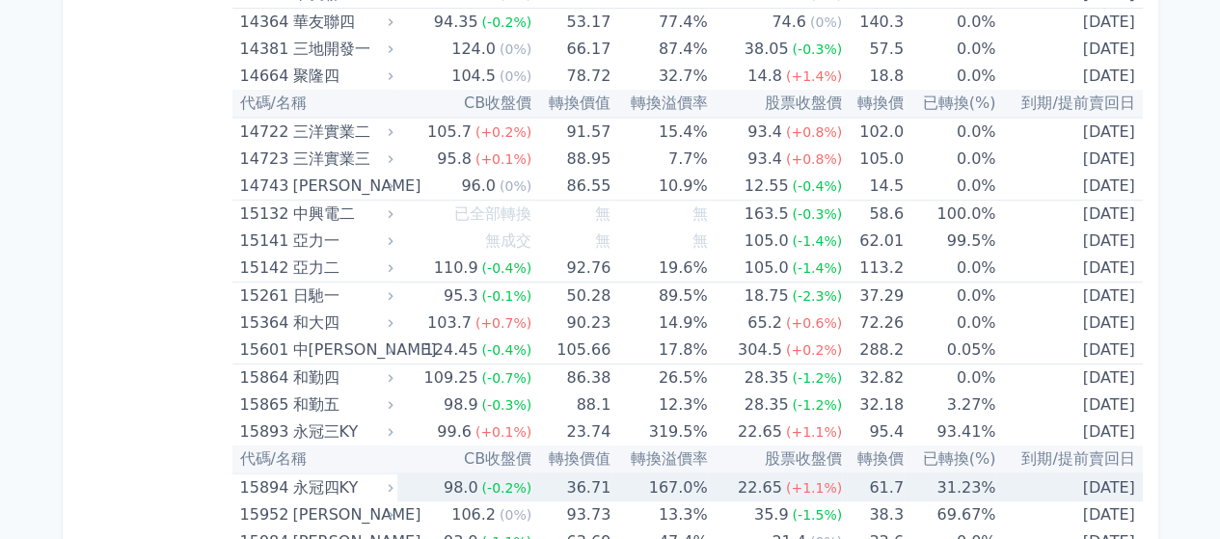
scroll to position [193, 0]
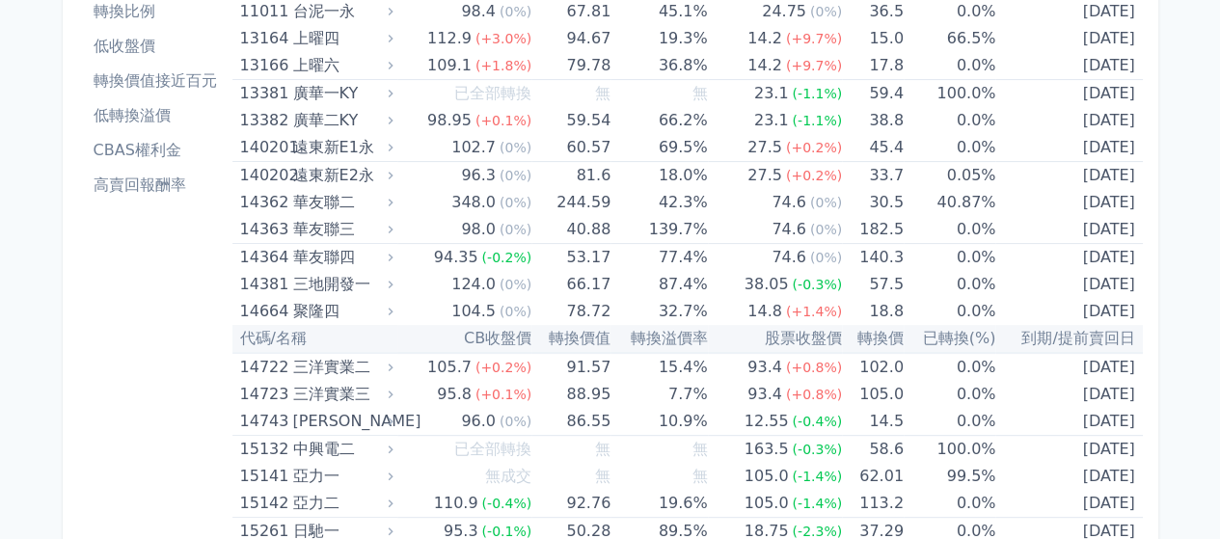
click at [147, 187] on li "高賣回報酬率" at bounding box center [155, 185] width 139 height 23
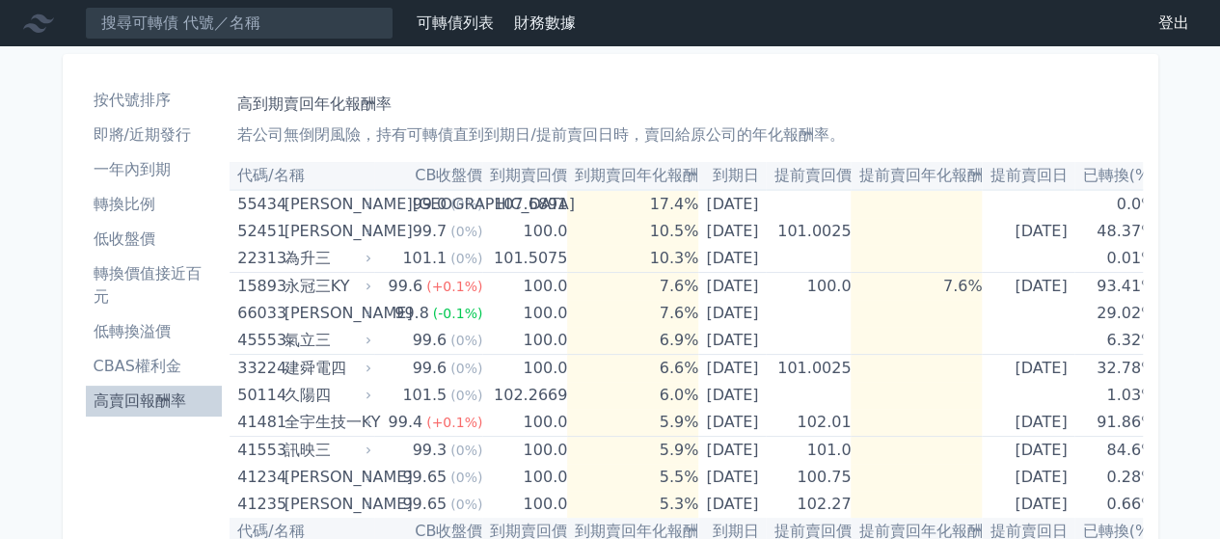
click at [154, 96] on li "按代號排序" at bounding box center [154, 100] width 137 height 23
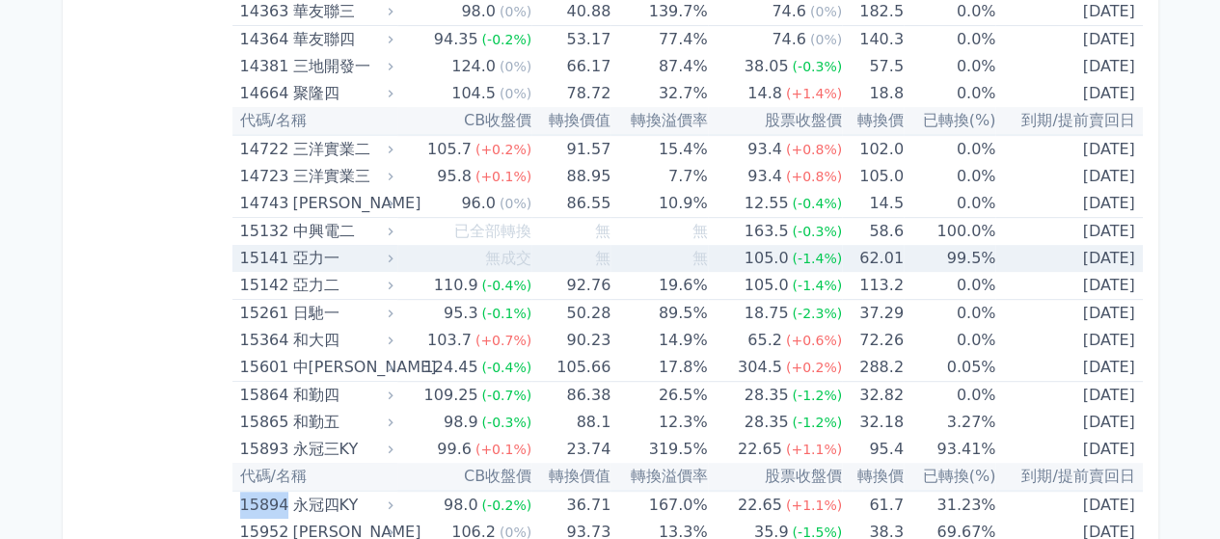
scroll to position [482, 0]
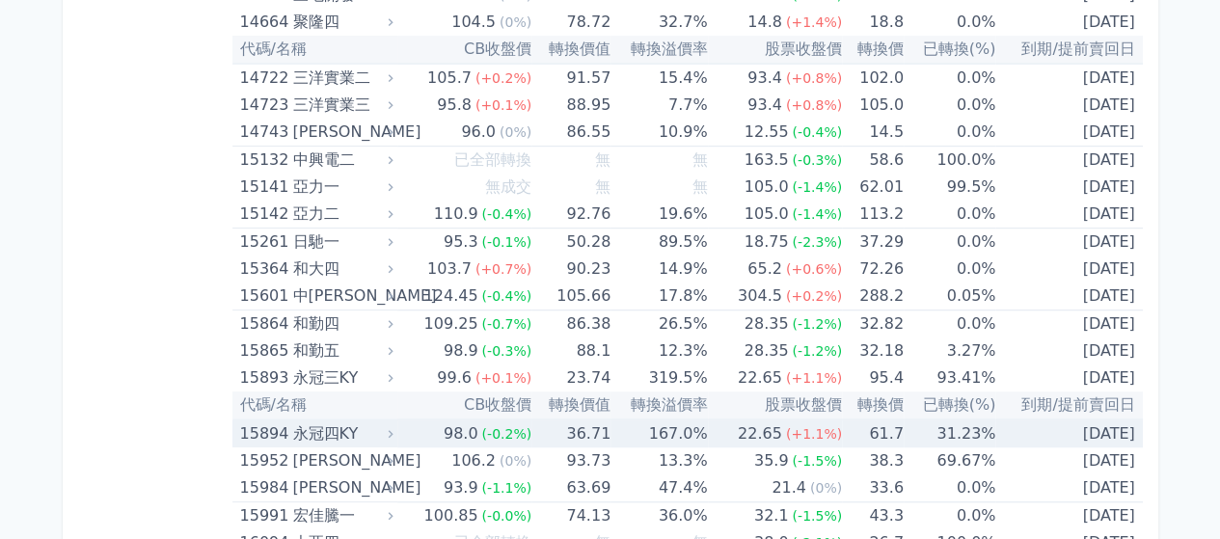
click at [615, 432] on td "167.0%" at bounding box center [659, 434] width 96 height 28
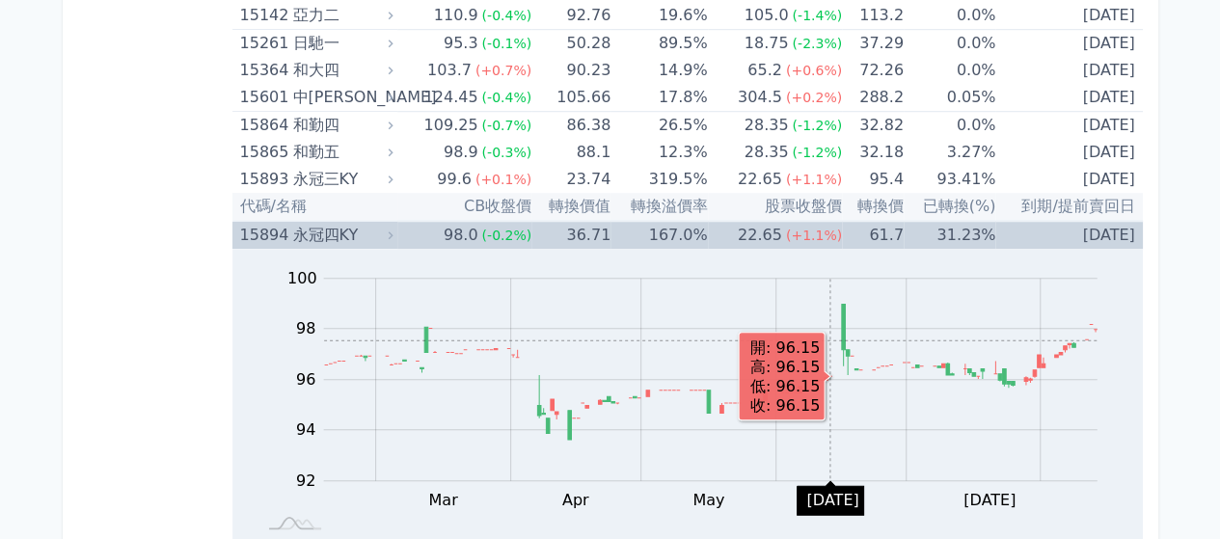
scroll to position [675, 0]
